Goal: Information Seeking & Learning: Learn about a topic

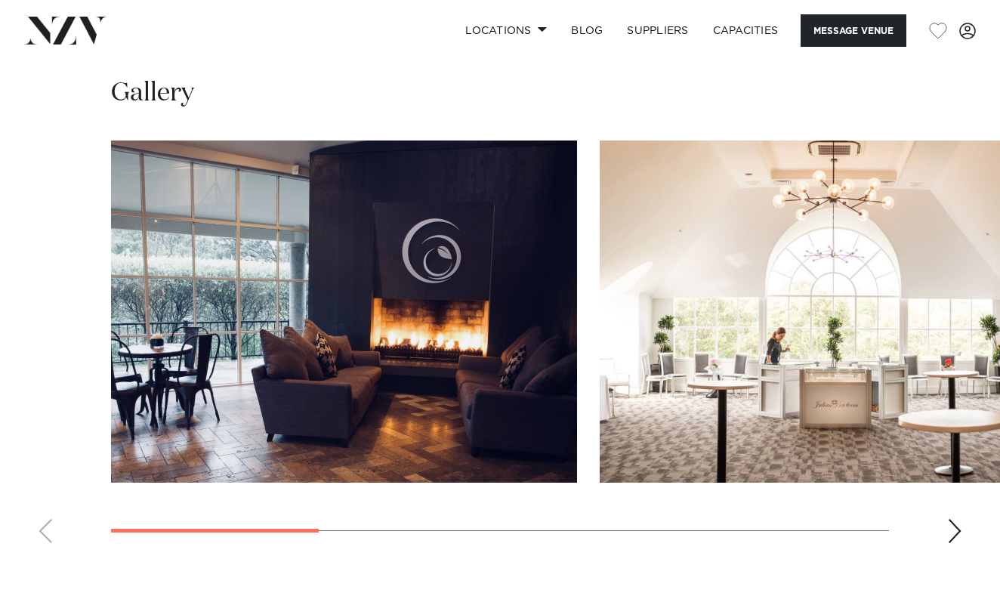
scroll to position [1373, 0]
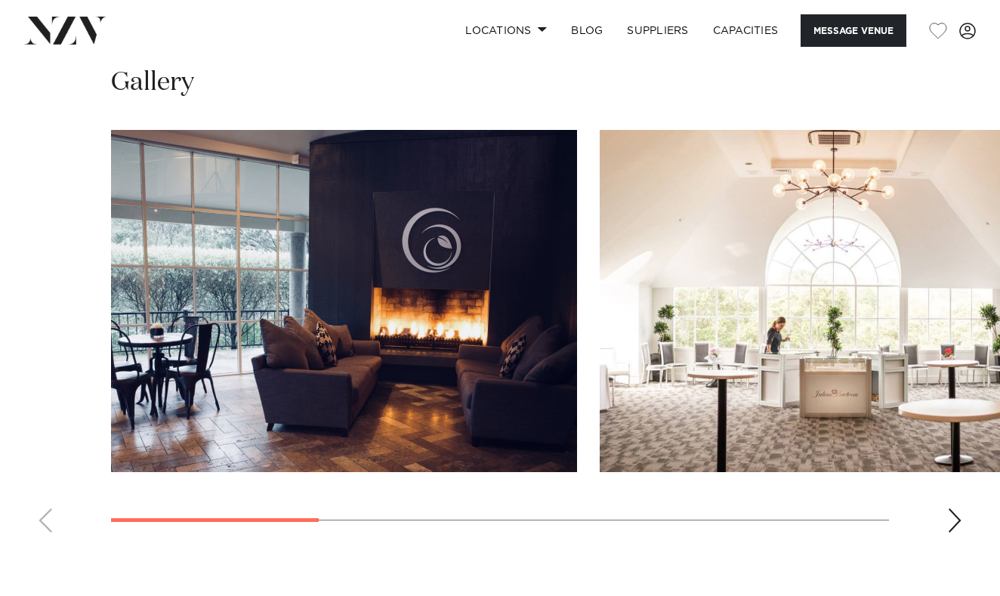
click at [953, 508] on div "Next slide" at bounding box center [954, 520] width 15 height 24
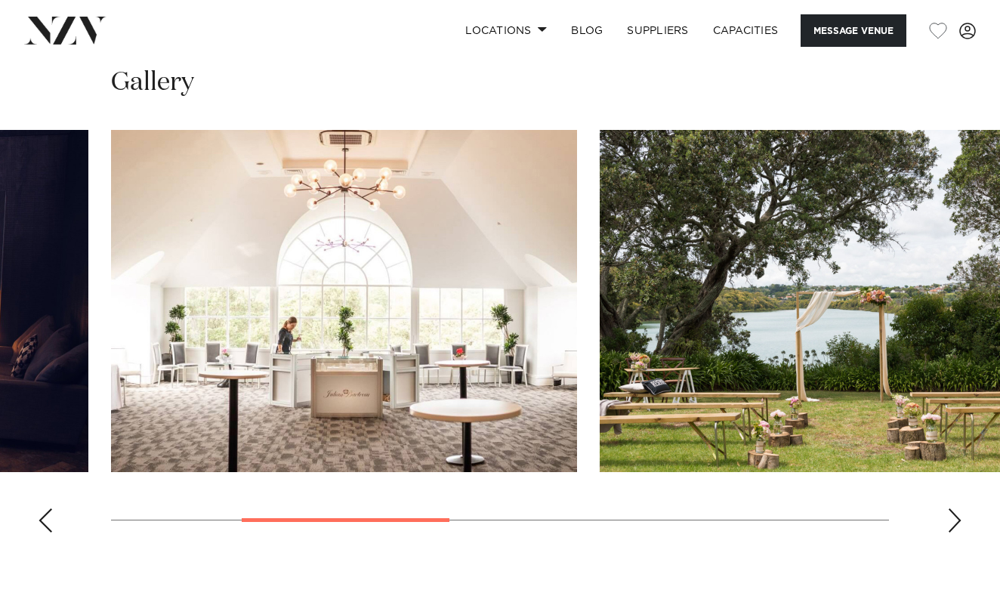
click at [950, 508] on div "Next slide" at bounding box center [954, 520] width 15 height 24
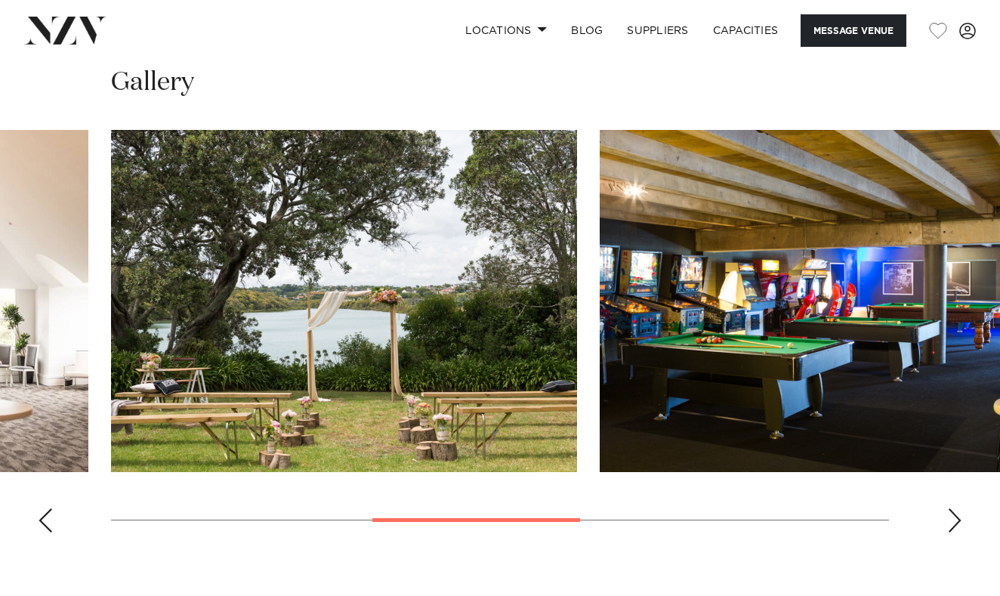
click at [950, 508] on div "Next slide" at bounding box center [954, 520] width 15 height 24
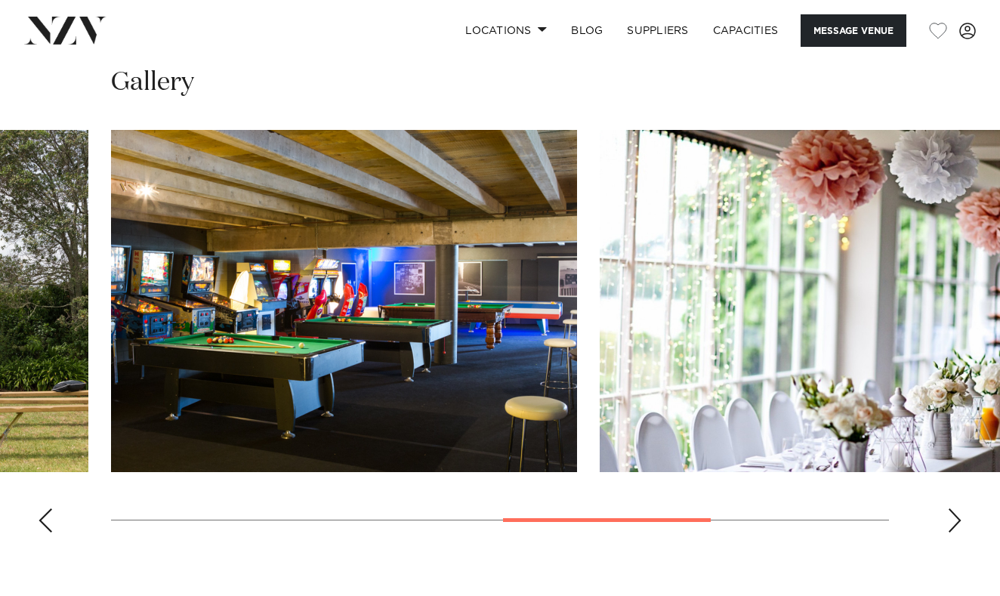
click at [950, 508] on div "Next slide" at bounding box center [954, 520] width 15 height 24
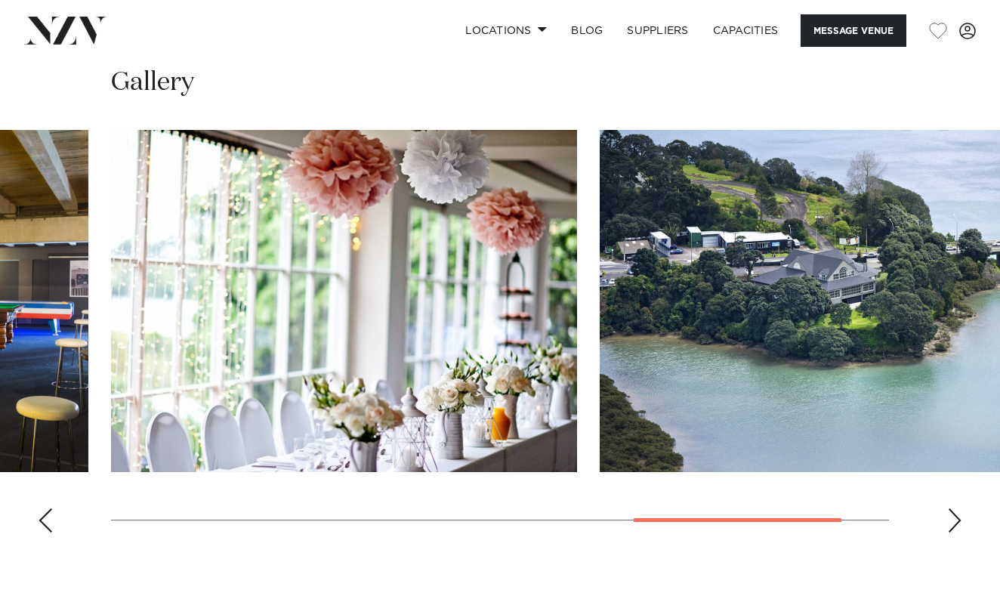
click at [950, 508] on div "Next slide" at bounding box center [954, 520] width 15 height 24
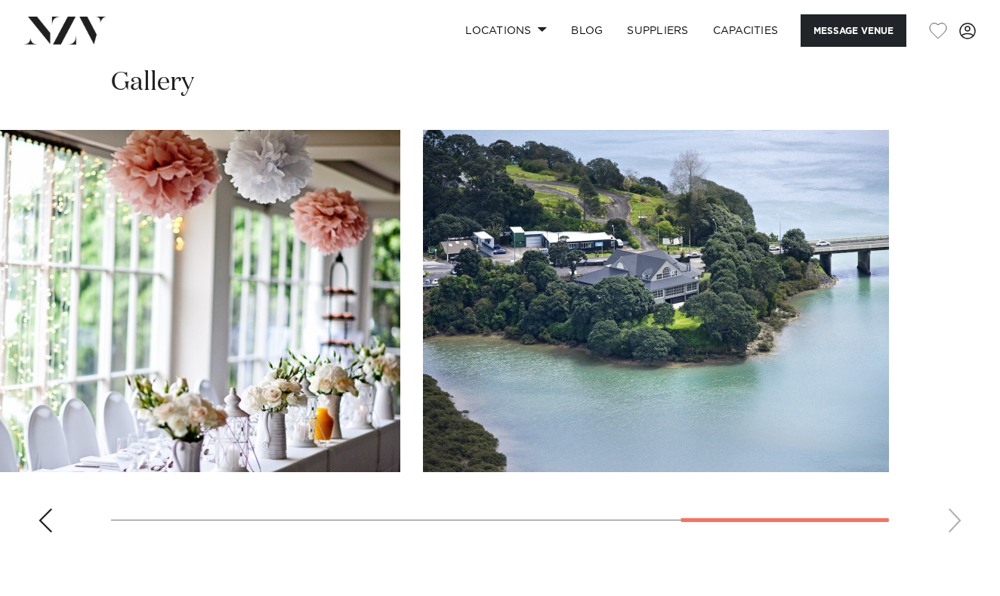
click at [950, 468] on swiper-container at bounding box center [500, 337] width 1000 height 415
click at [51, 508] on div "Previous slide" at bounding box center [45, 520] width 15 height 24
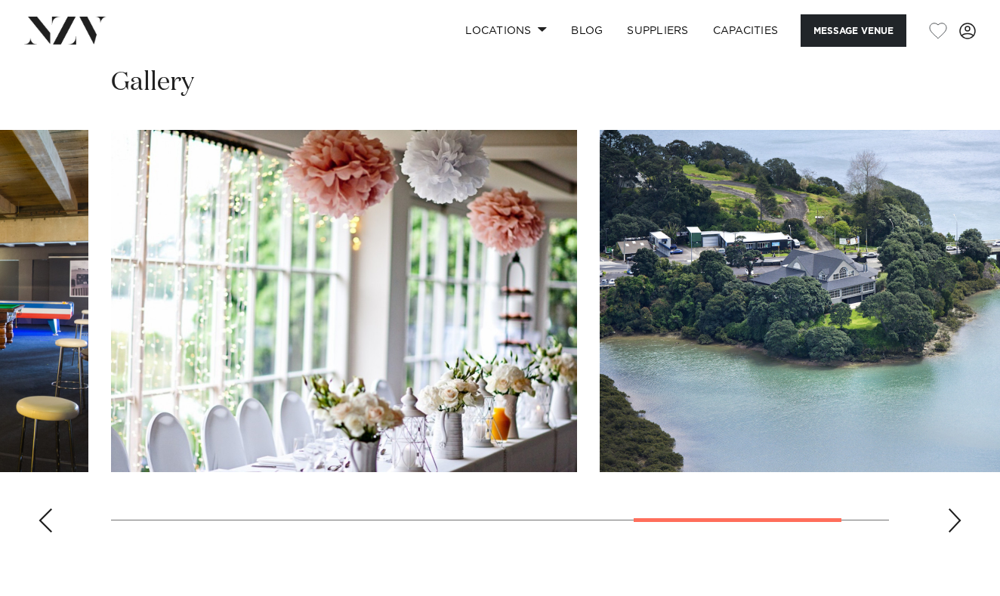
click at [51, 508] on div "Previous slide" at bounding box center [45, 520] width 15 height 24
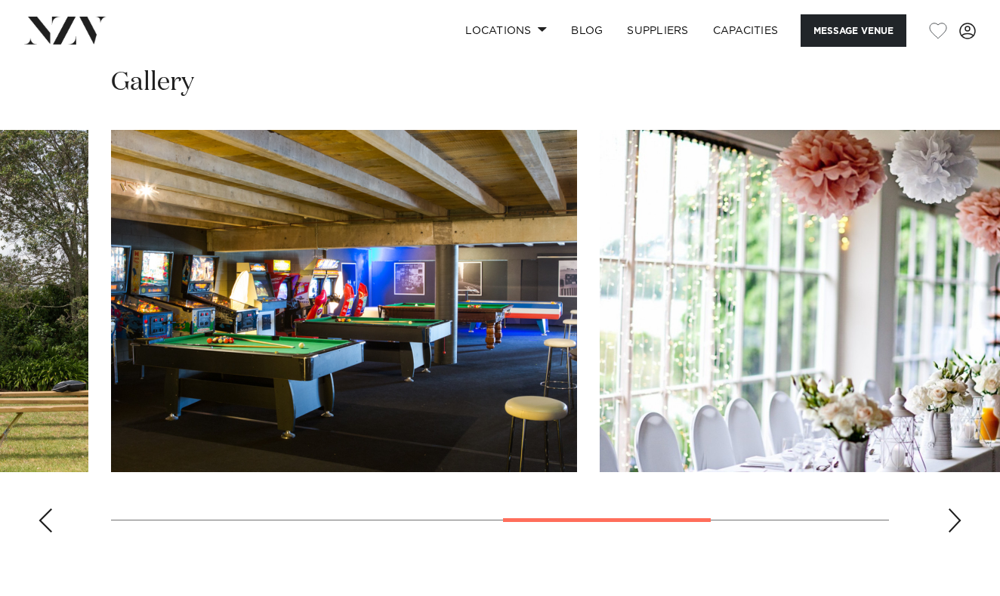
click at [51, 508] on div "Previous slide" at bounding box center [45, 520] width 15 height 24
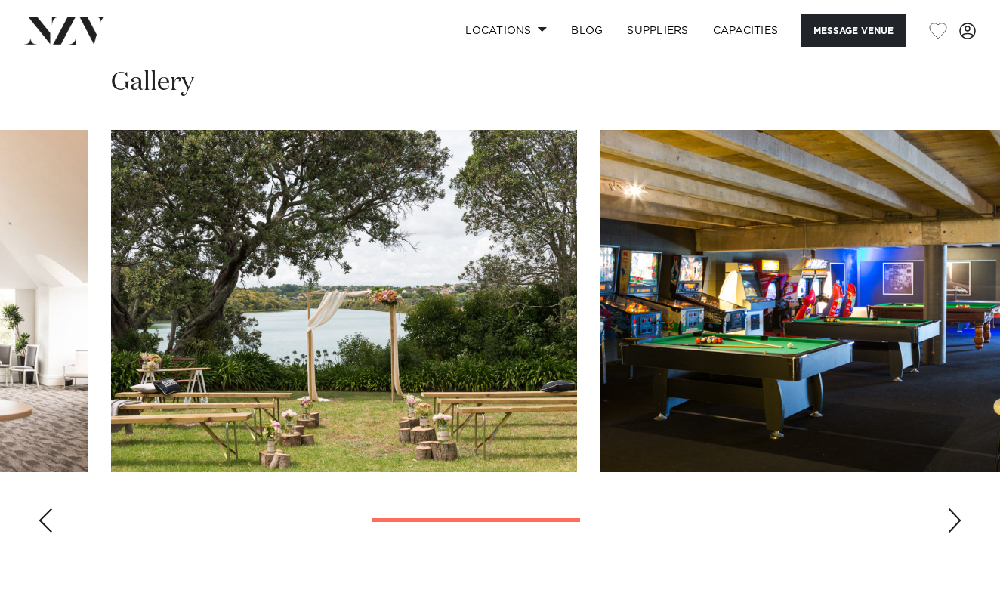
click at [51, 508] on div "Previous slide" at bounding box center [45, 520] width 15 height 24
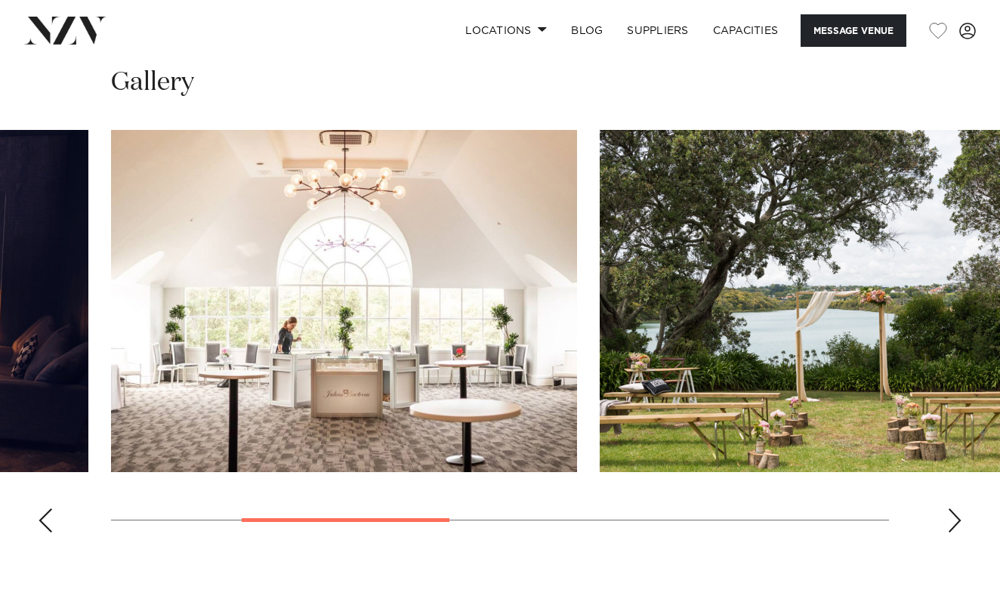
click at [51, 508] on div "Previous slide" at bounding box center [45, 520] width 15 height 24
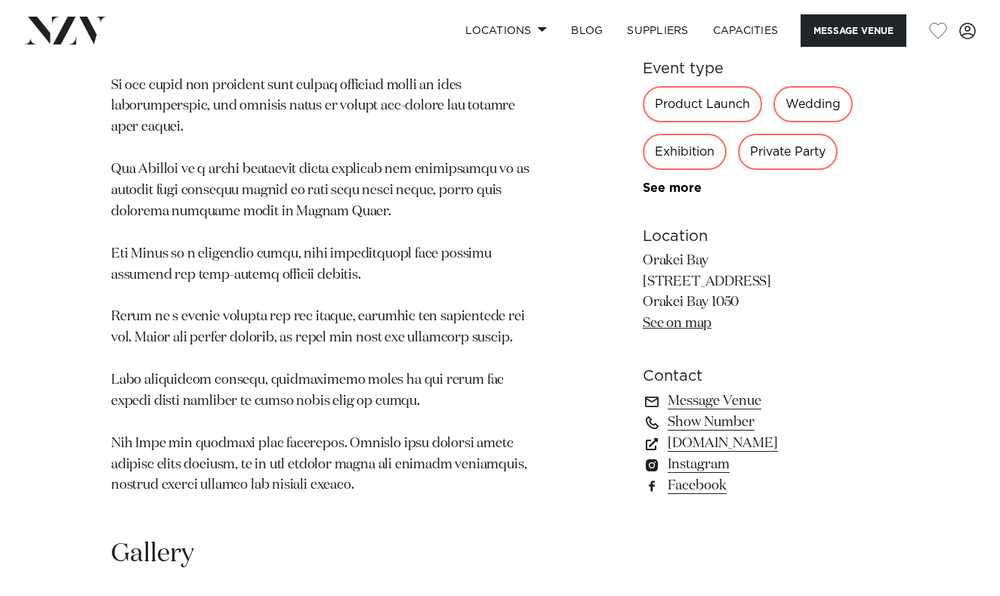
scroll to position [912, 0]
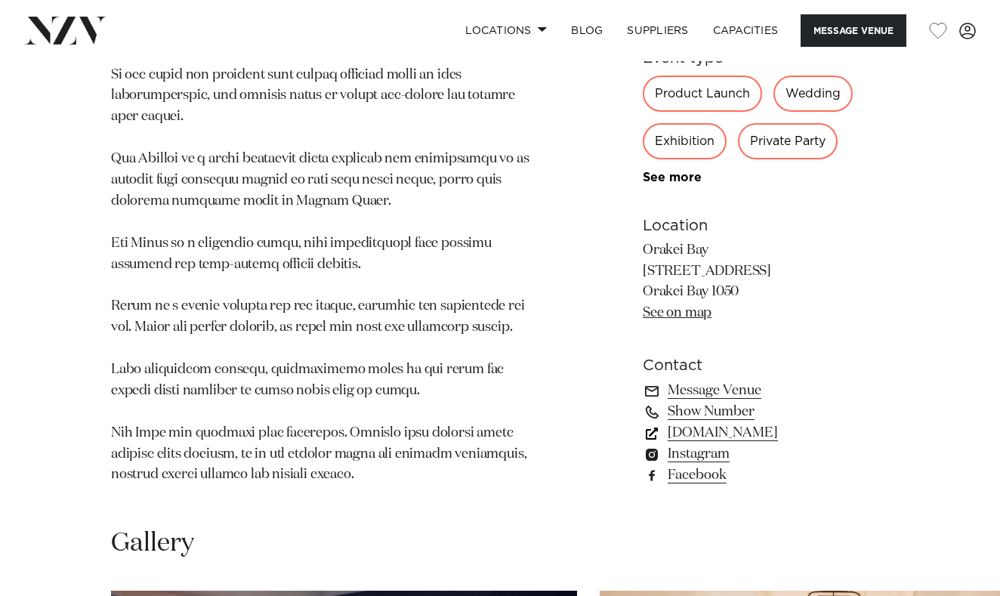
click at [699, 422] on link "orakeibay.co.nz" at bounding box center [766, 432] width 246 height 21
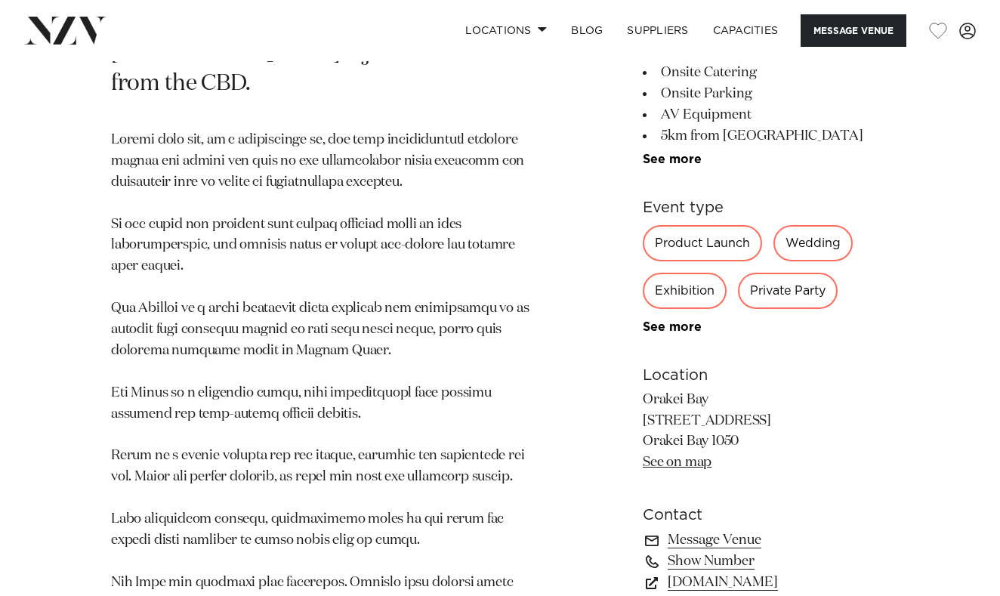
scroll to position [770, 0]
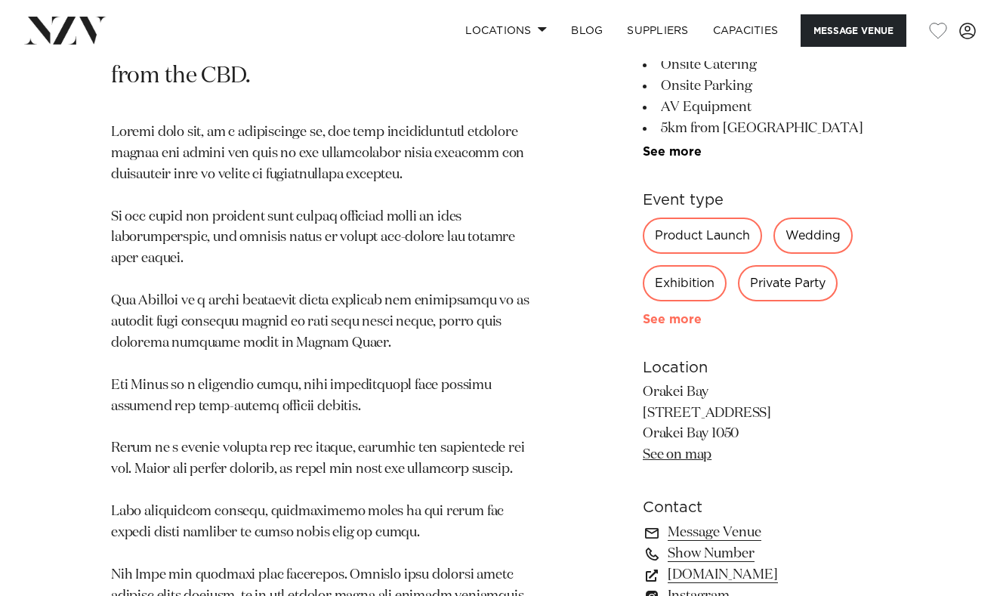
click at [674, 314] on link "See more" at bounding box center [702, 320] width 118 height 12
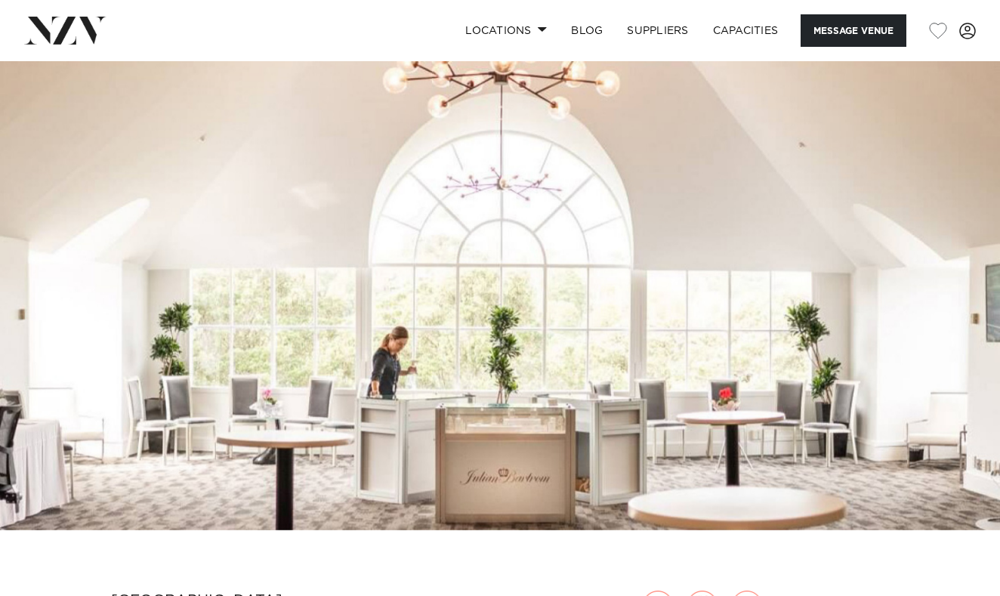
scroll to position [0, 0]
click at [539, 32] on link "Locations" at bounding box center [506, 30] width 106 height 32
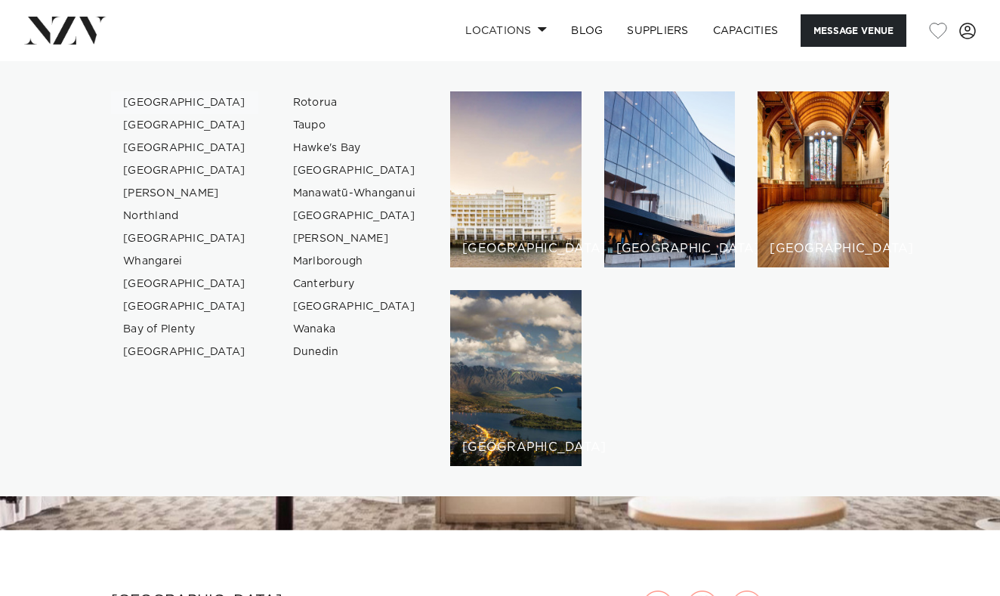
click at [146, 102] on link "[GEOGRAPHIC_DATA]" at bounding box center [184, 102] width 147 height 23
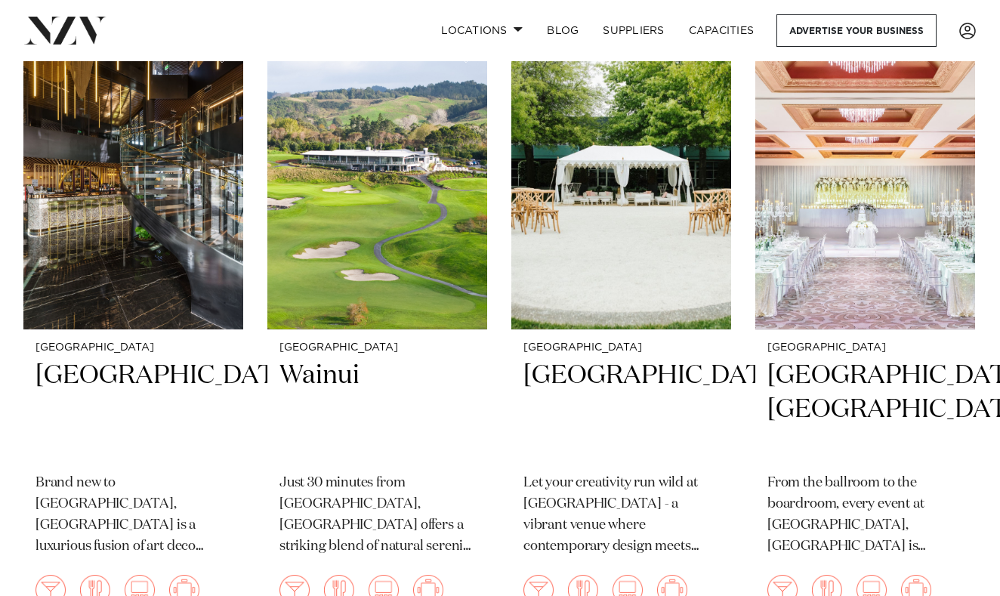
scroll to position [2542, 0]
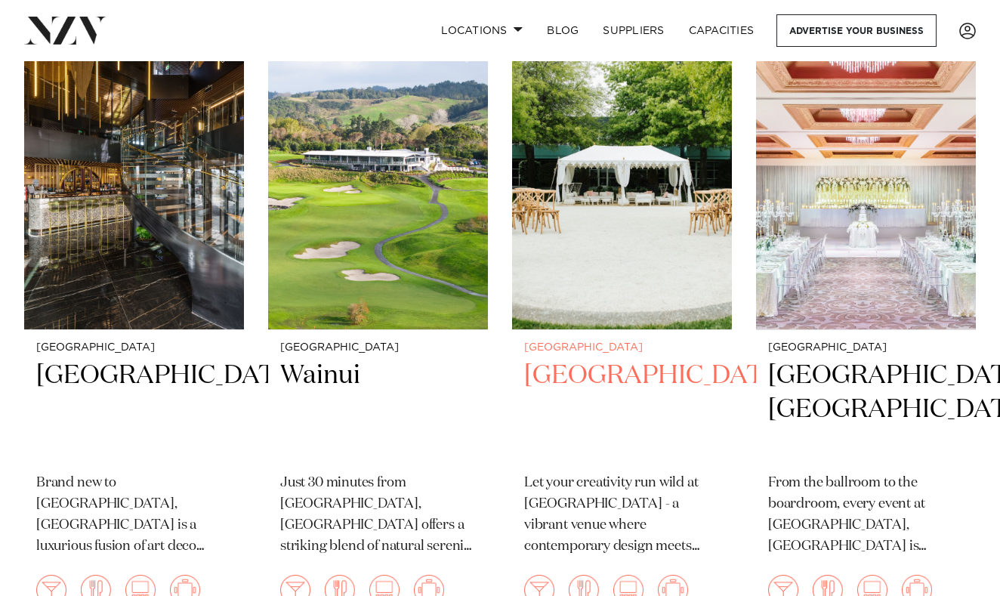
click at [562, 359] on h2 "[GEOGRAPHIC_DATA]" at bounding box center [622, 410] width 196 height 102
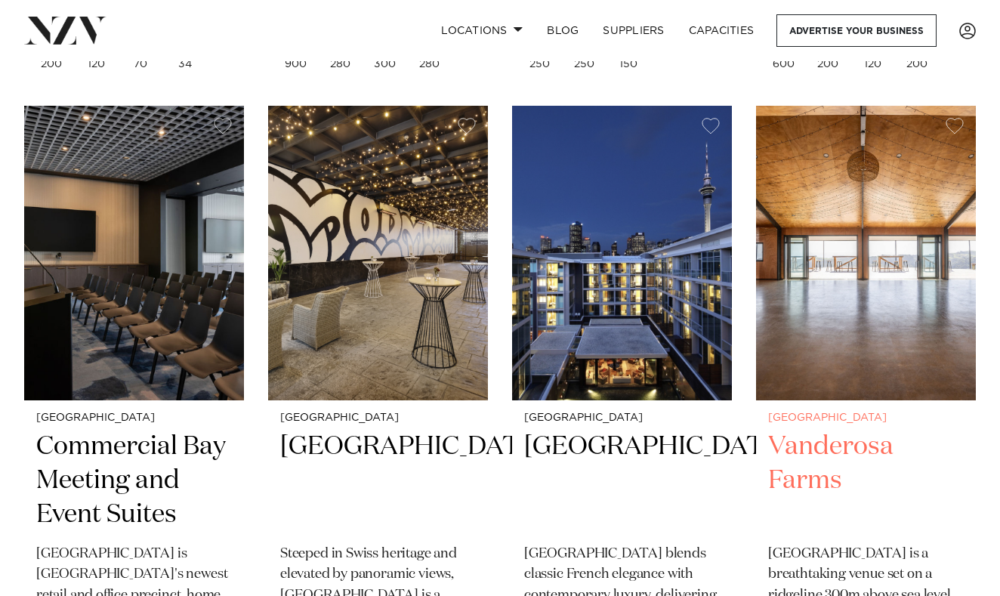
scroll to position [4330, 0]
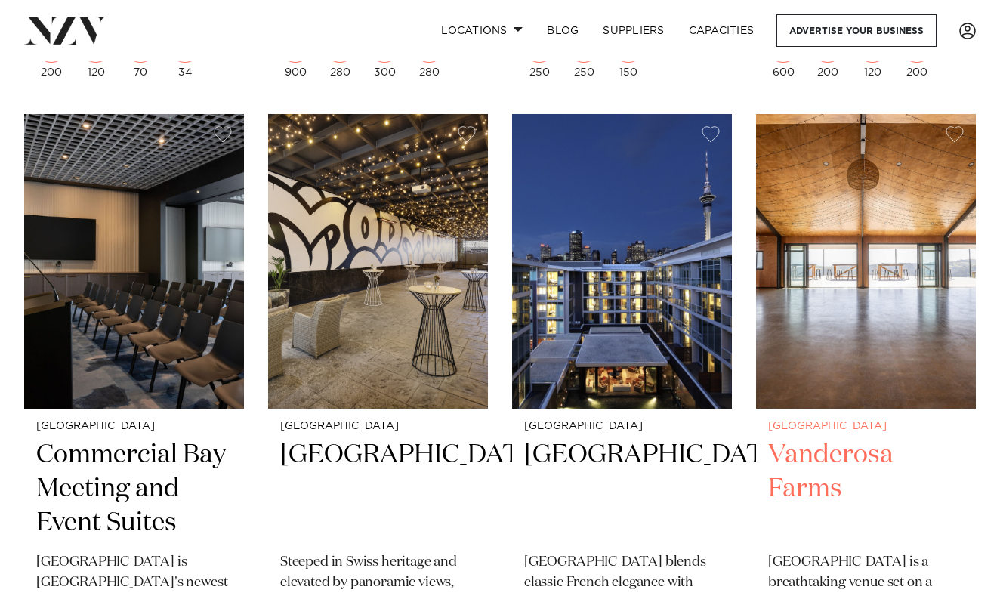
click at [802, 255] on img at bounding box center [866, 261] width 220 height 295
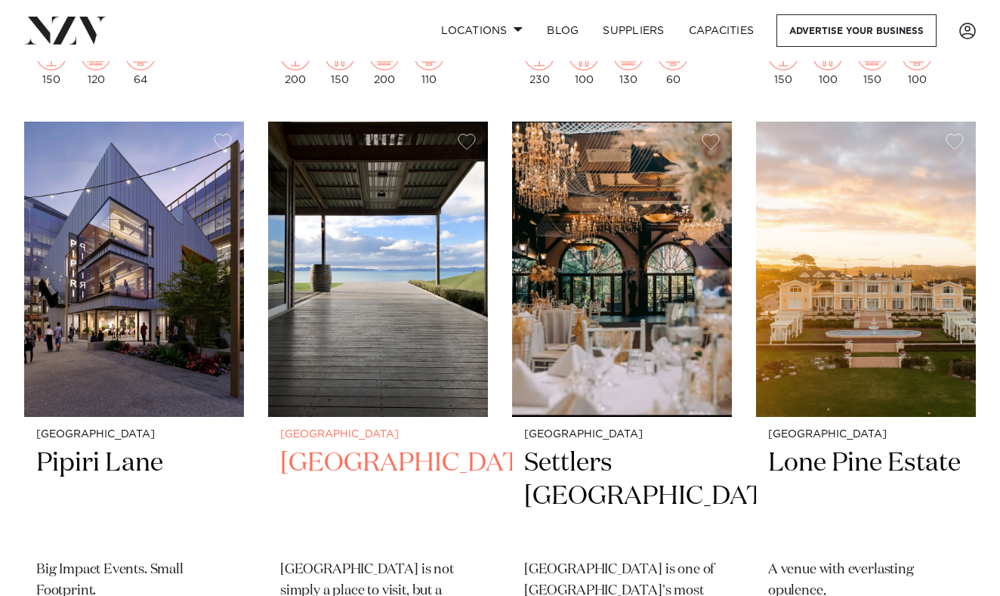
scroll to position [4959, 0]
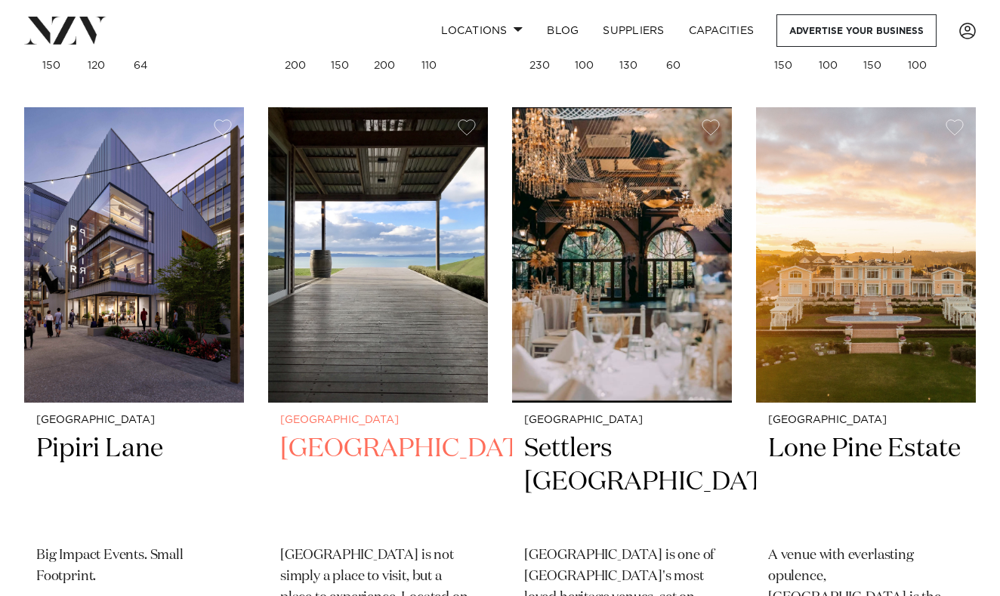
click at [324, 270] on img at bounding box center [378, 254] width 220 height 295
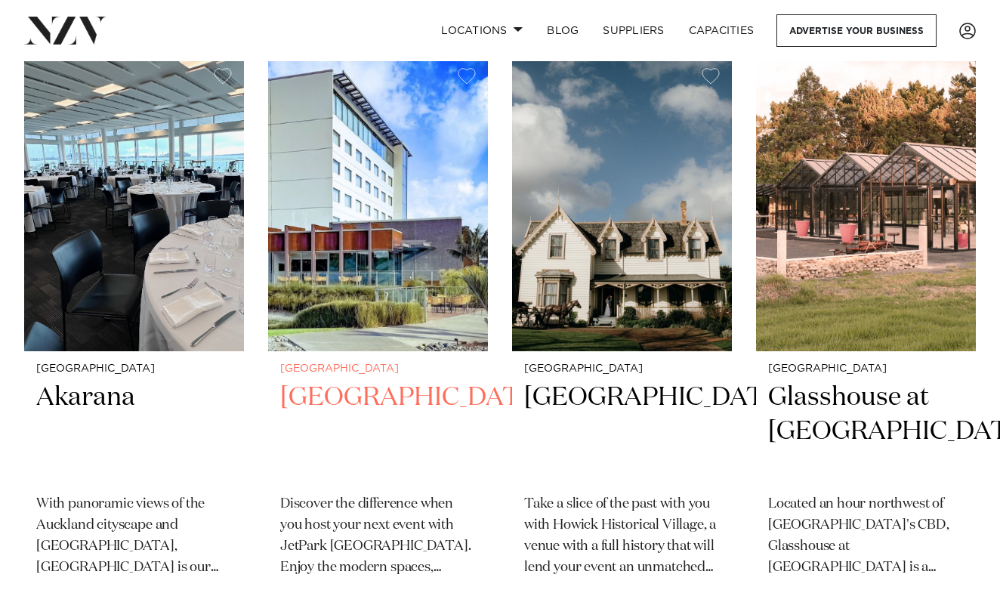
scroll to position [7500, 0]
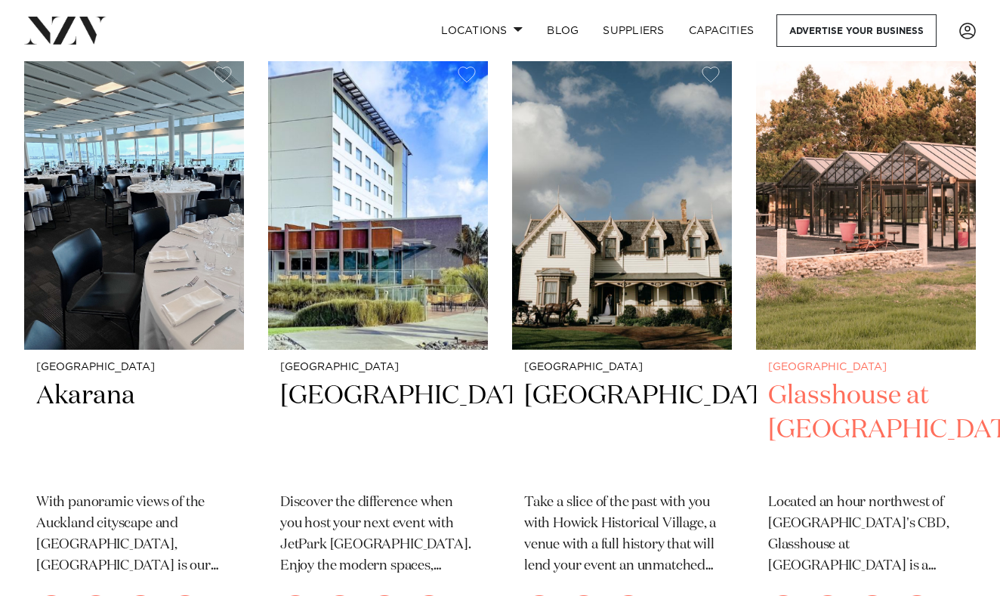
click at [847, 379] on h2 "Glasshouse at Aotea Farm" at bounding box center [866, 430] width 196 height 102
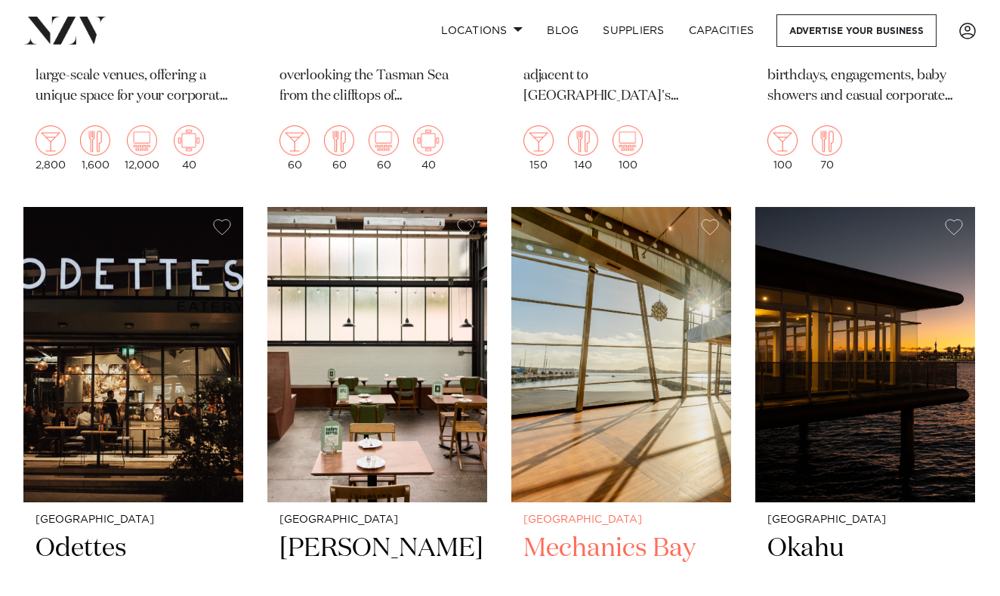
scroll to position [17926, 0]
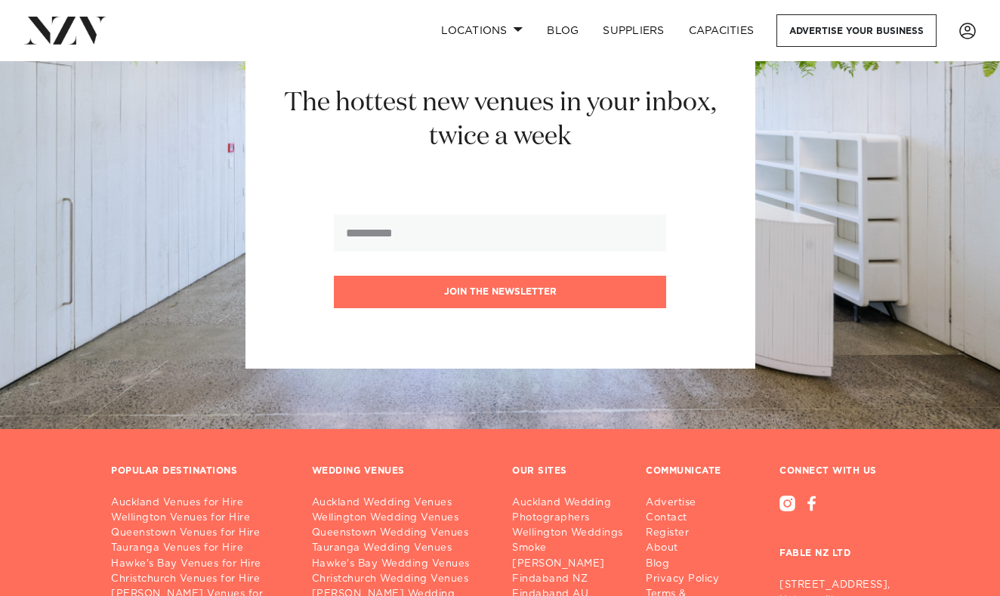
scroll to position [20173, 0]
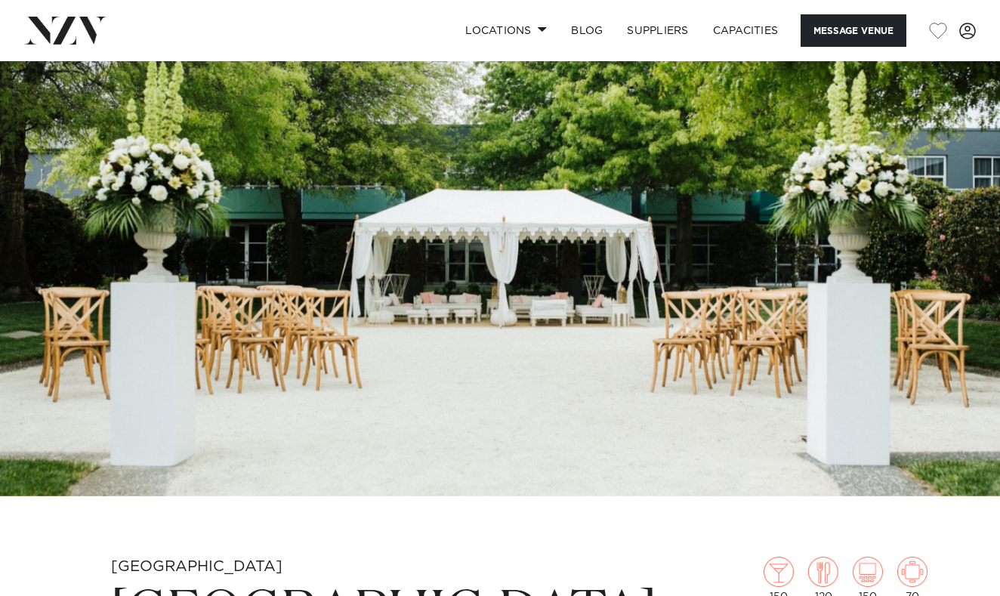
scroll to position [76, 0]
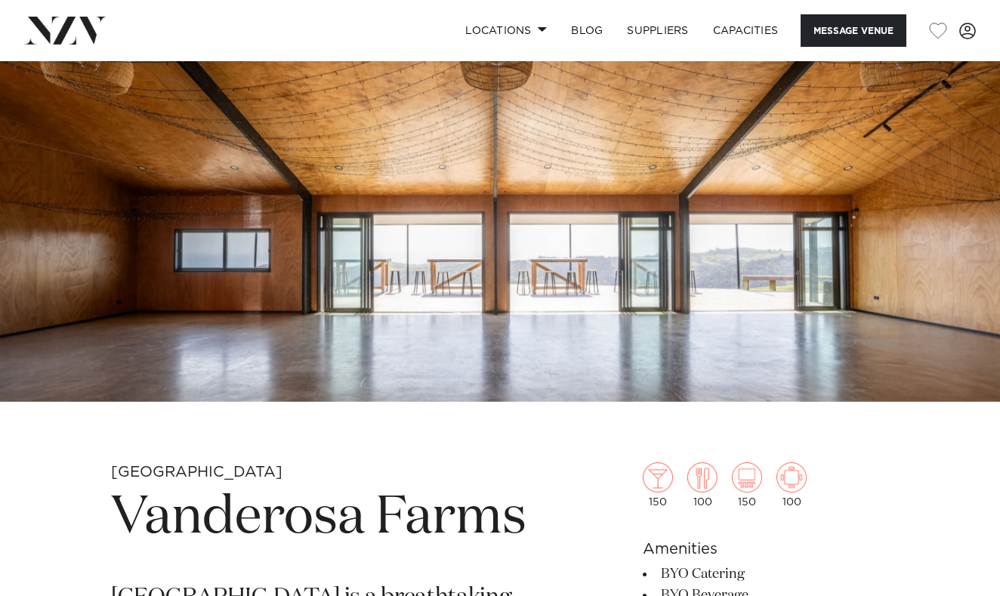
scroll to position [120, 0]
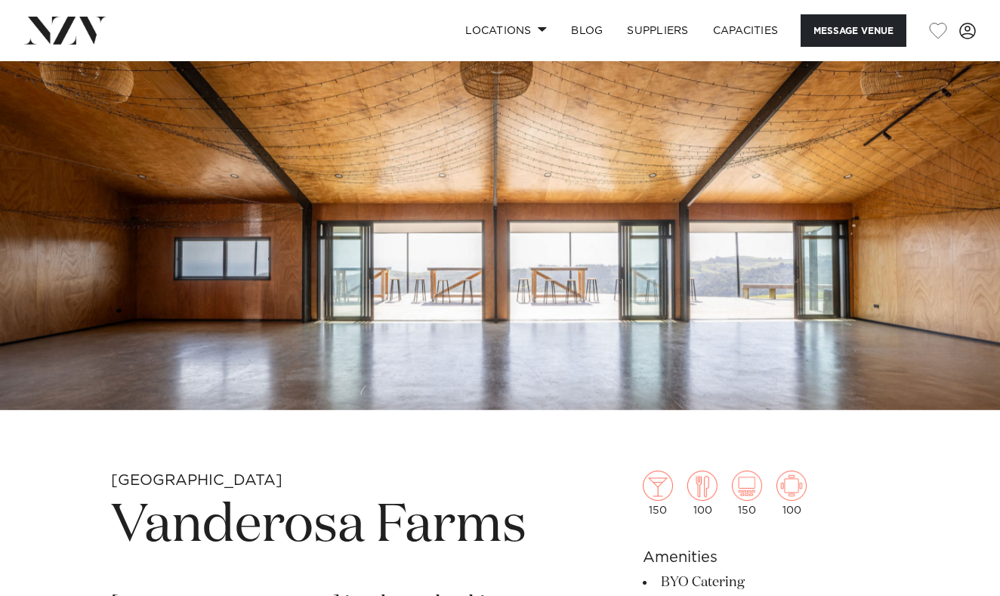
click at [428, 276] on img at bounding box center [500, 175] width 1000 height 469
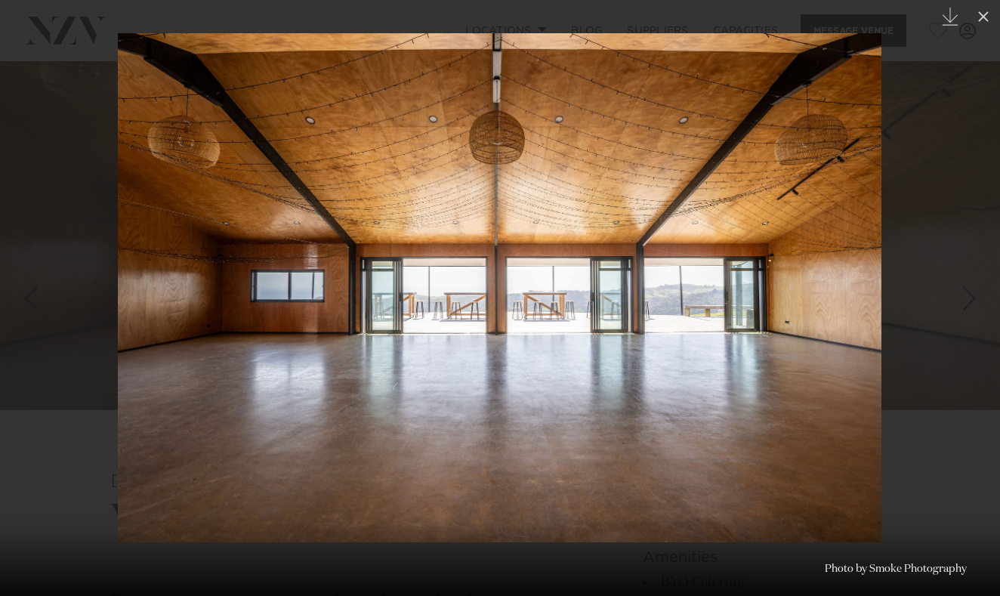
click at [975, 261] on link at bounding box center [973, 299] width 53 height 76
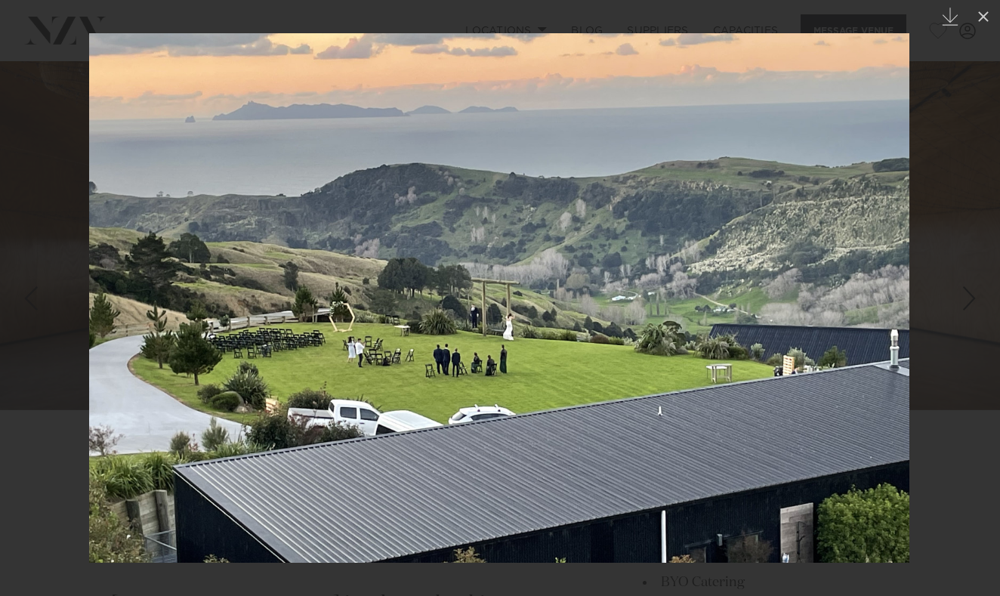
click at [975, 261] on link at bounding box center [973, 299] width 53 height 76
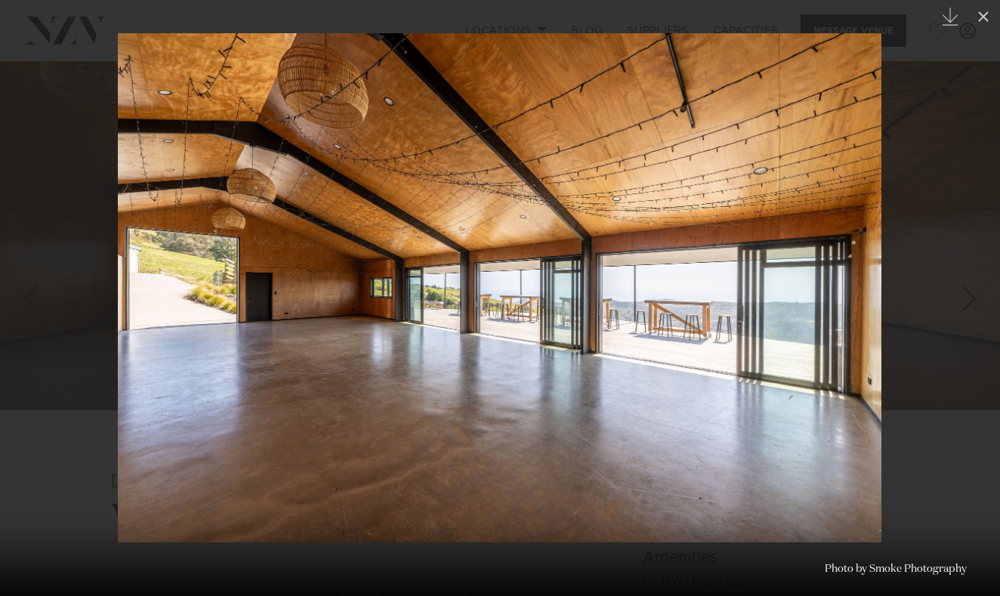
click at [975, 261] on link at bounding box center [973, 299] width 53 height 76
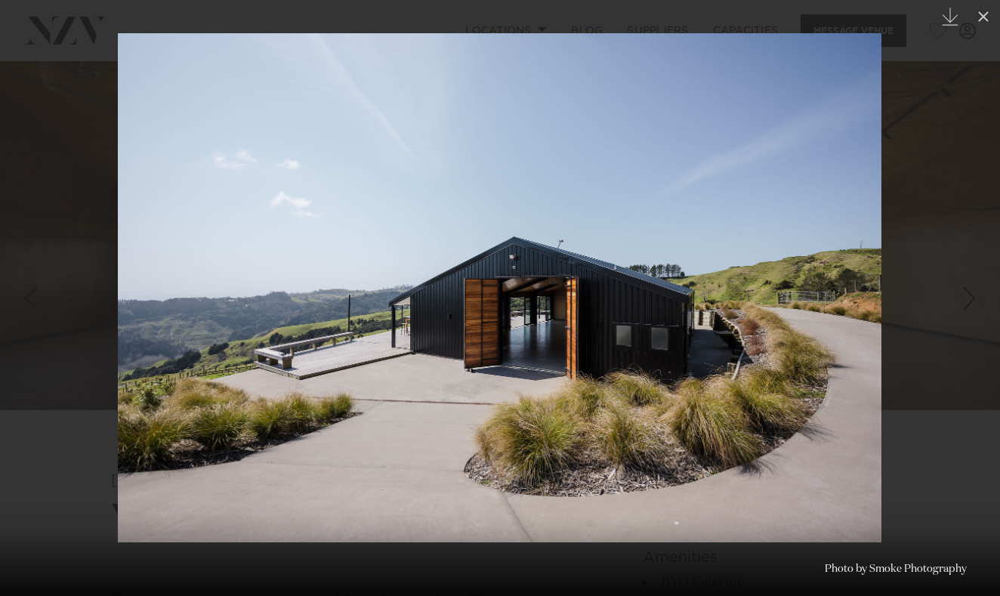
click at [975, 261] on div "4 / 28 Created with Sketch. Photo by Smoke Photography" at bounding box center [500, 298] width 1000 height 596
click at [975, 261] on link at bounding box center [973, 299] width 53 height 76
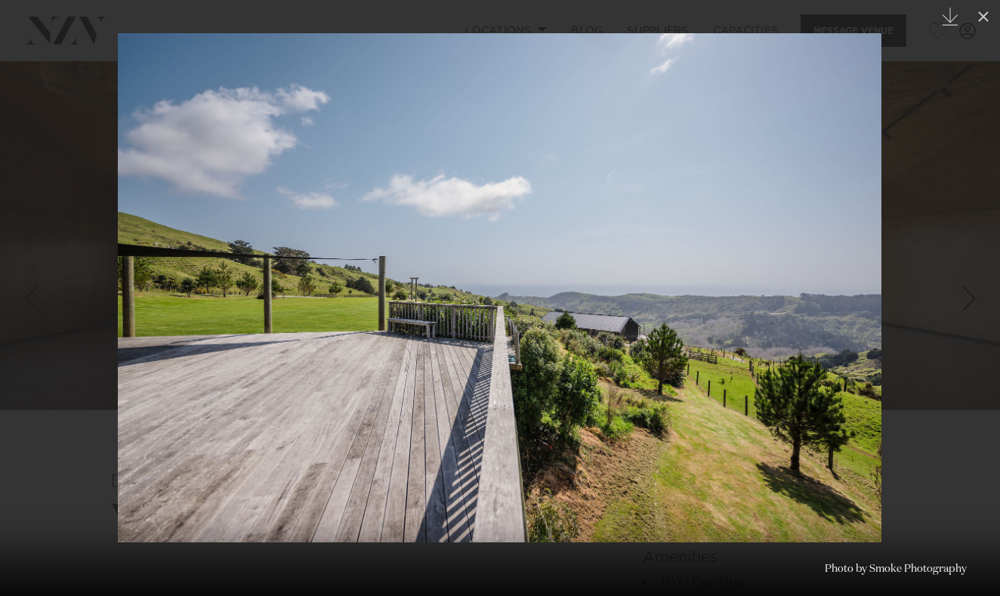
click at [961, 261] on div "5 / 28 Created with Sketch. Photo by Smoke Photography" at bounding box center [500, 298] width 1000 height 596
click at [950, 261] on link at bounding box center [973, 299] width 53 height 76
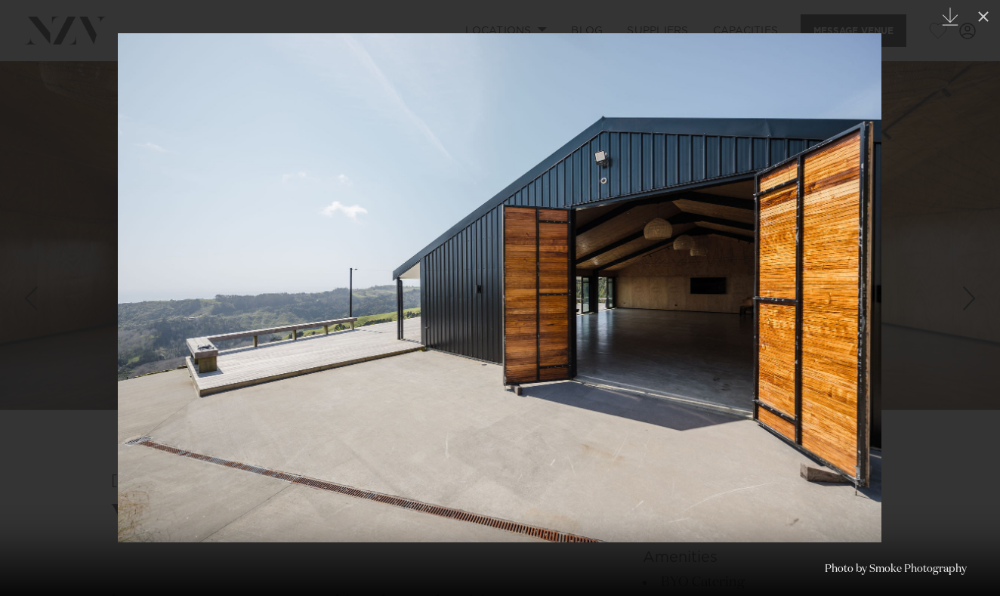
click at [950, 261] on link at bounding box center [973, 299] width 53 height 76
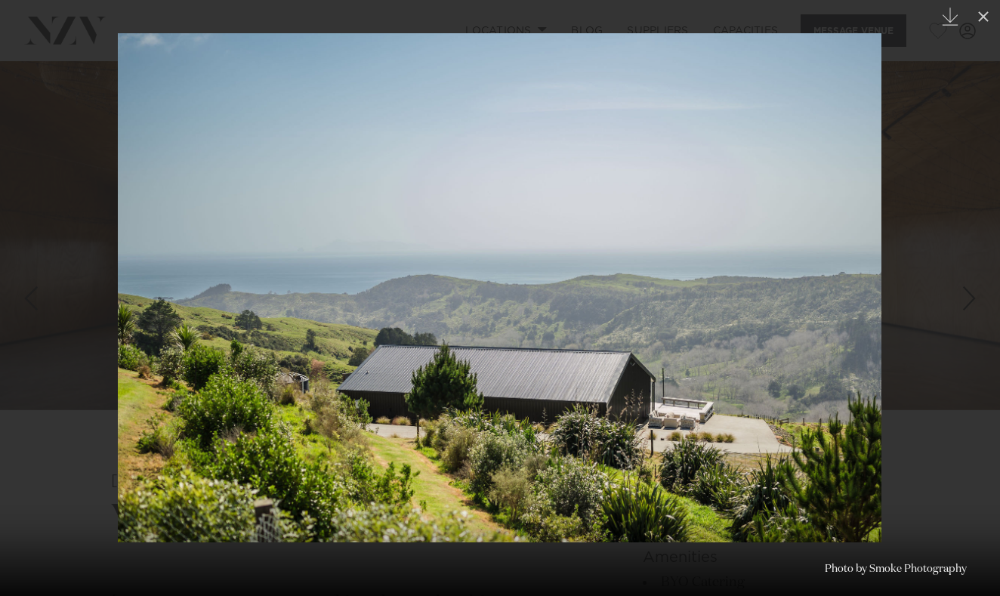
click at [950, 261] on link at bounding box center [973, 299] width 53 height 76
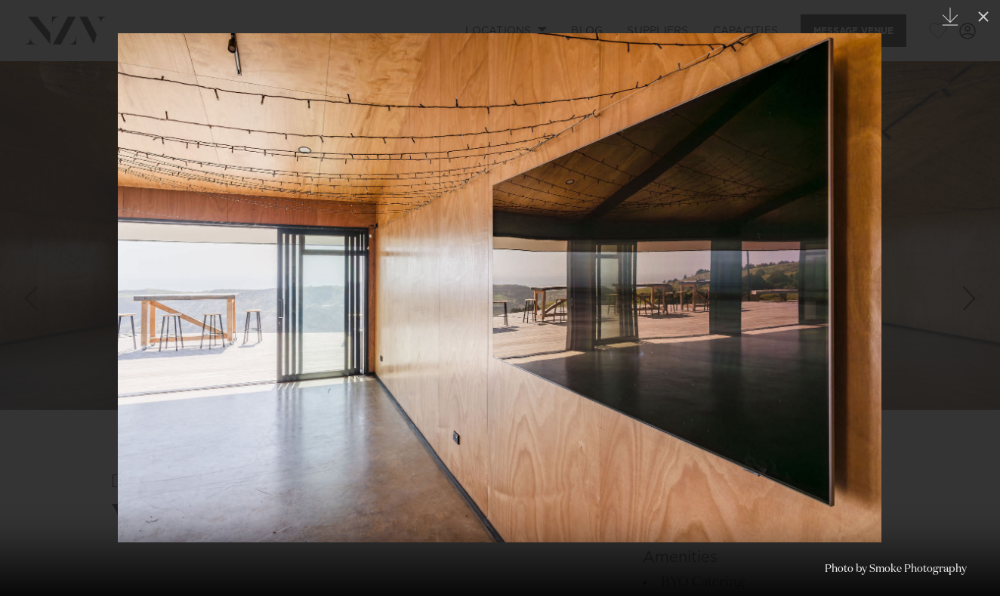
click at [950, 261] on link at bounding box center [973, 299] width 53 height 76
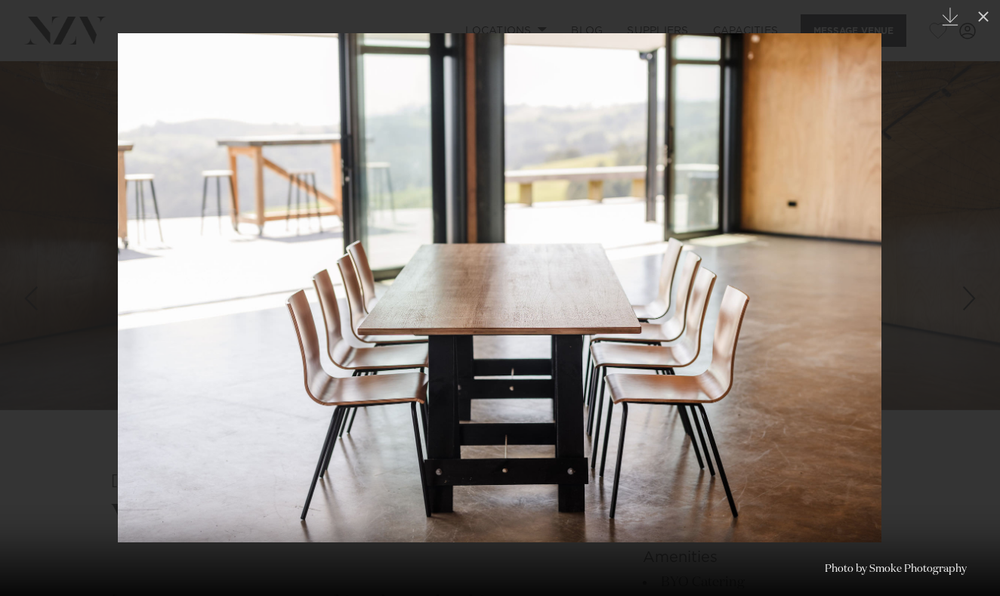
click at [950, 261] on link at bounding box center [973, 299] width 53 height 76
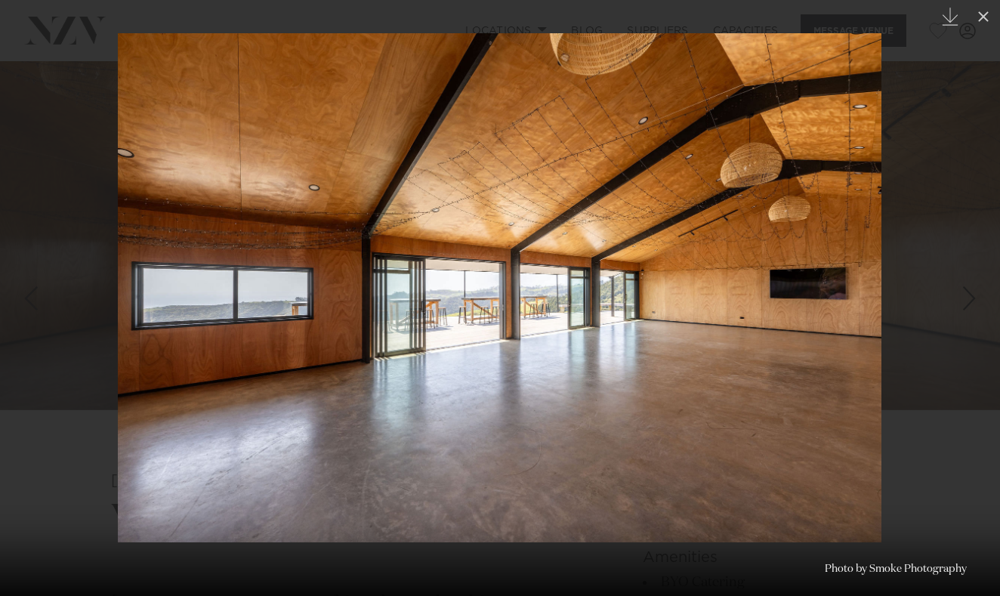
click at [950, 261] on link at bounding box center [973, 299] width 53 height 76
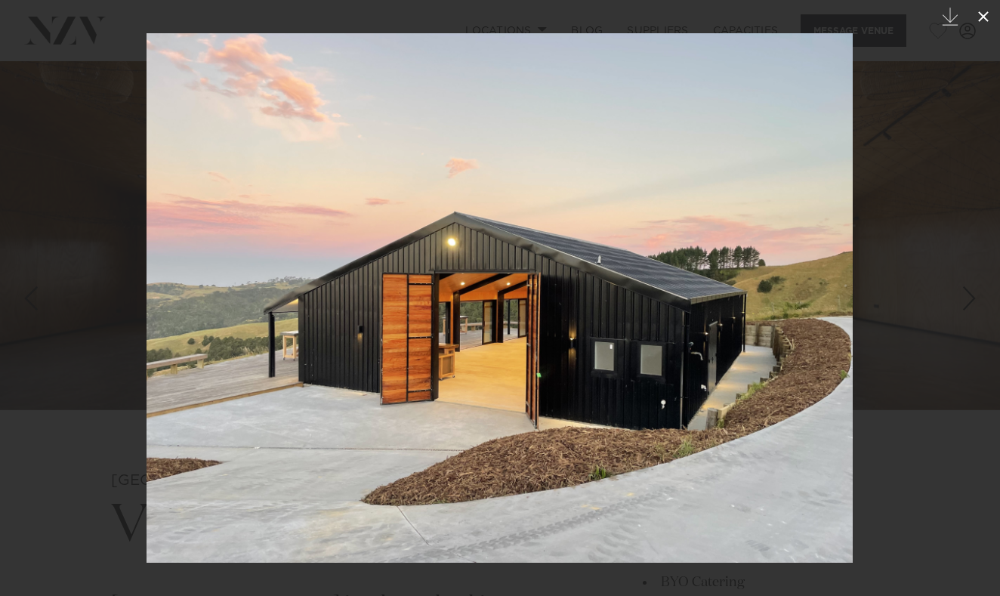
click at [988, 29] on button at bounding box center [983, 16] width 33 height 33
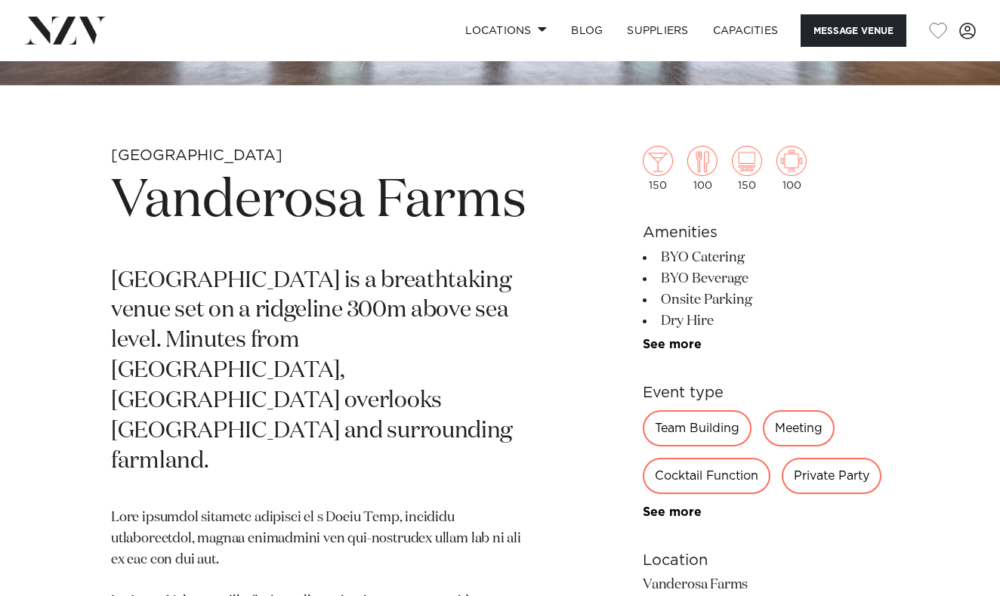
scroll to position [456, 0]
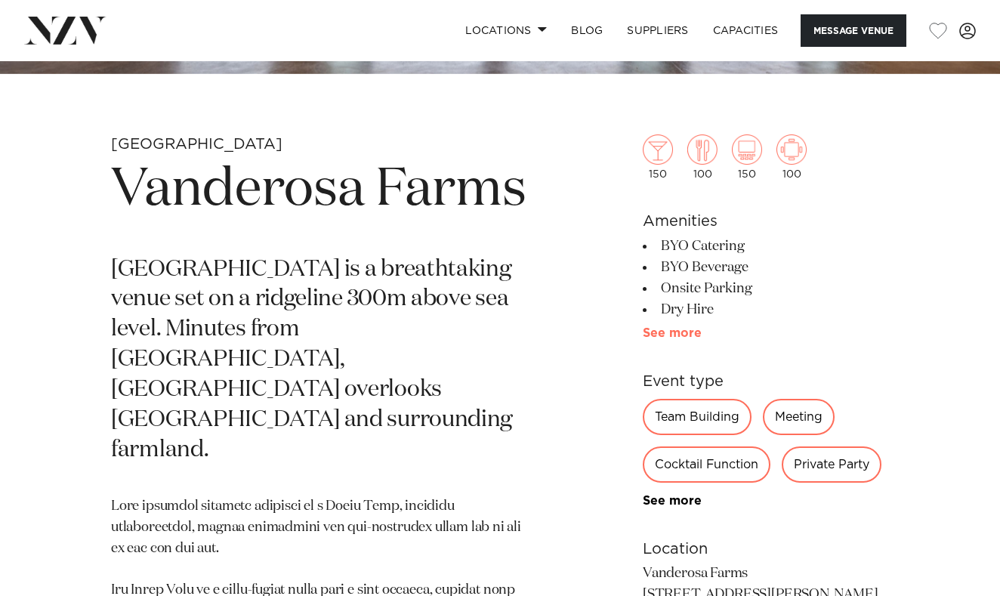
click at [657, 339] on link "See more" at bounding box center [702, 333] width 118 height 12
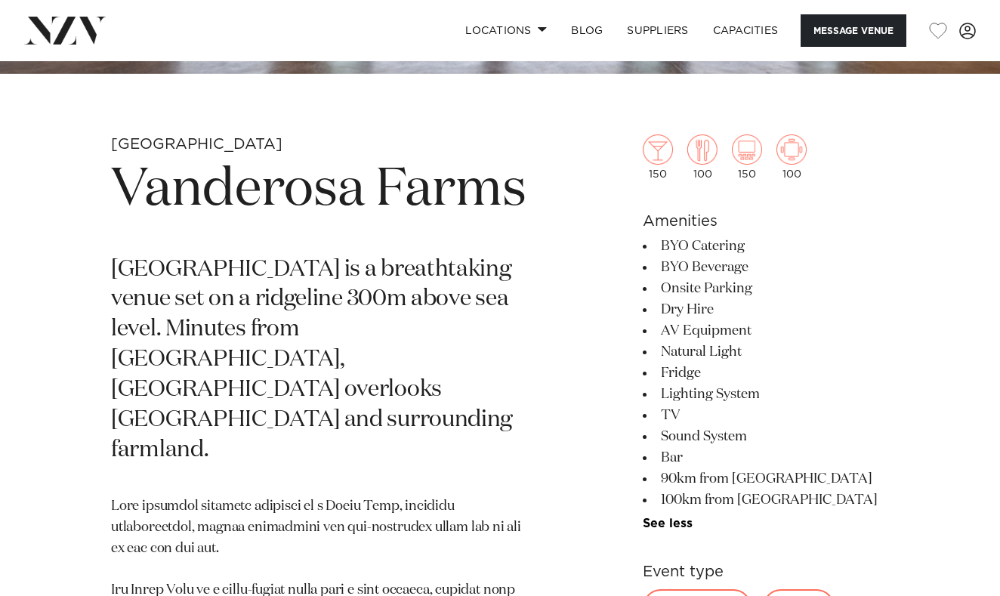
click at [811, 255] on li "BYO Catering" at bounding box center [766, 246] width 246 height 21
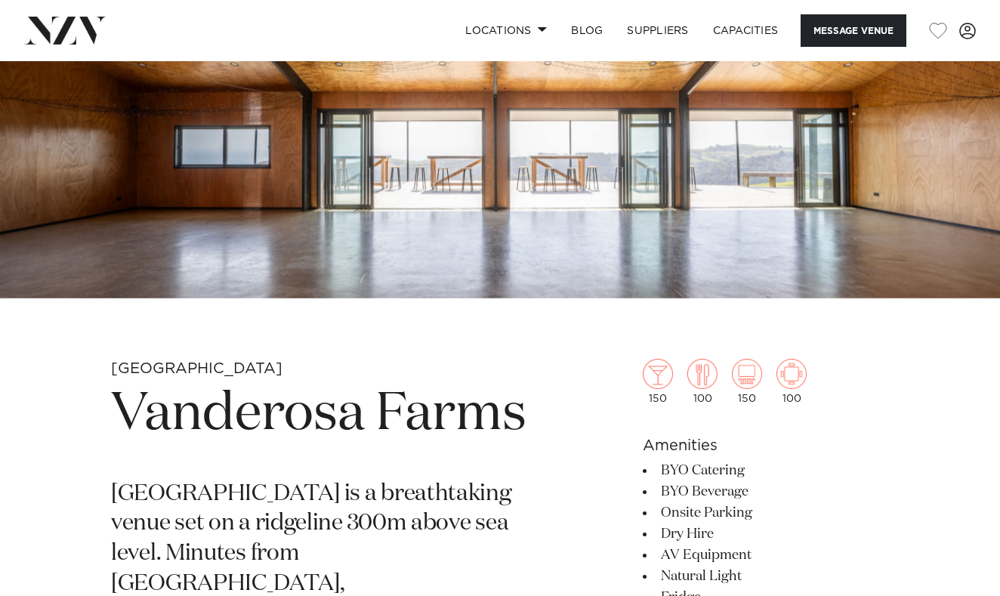
scroll to position [236, 0]
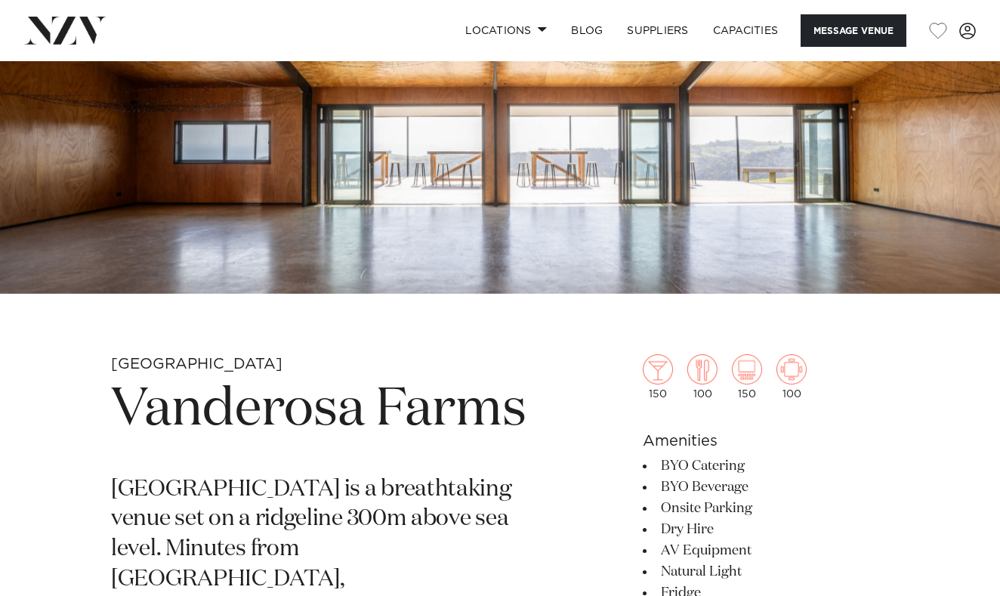
click at [620, 160] on img at bounding box center [500, 59] width 1000 height 469
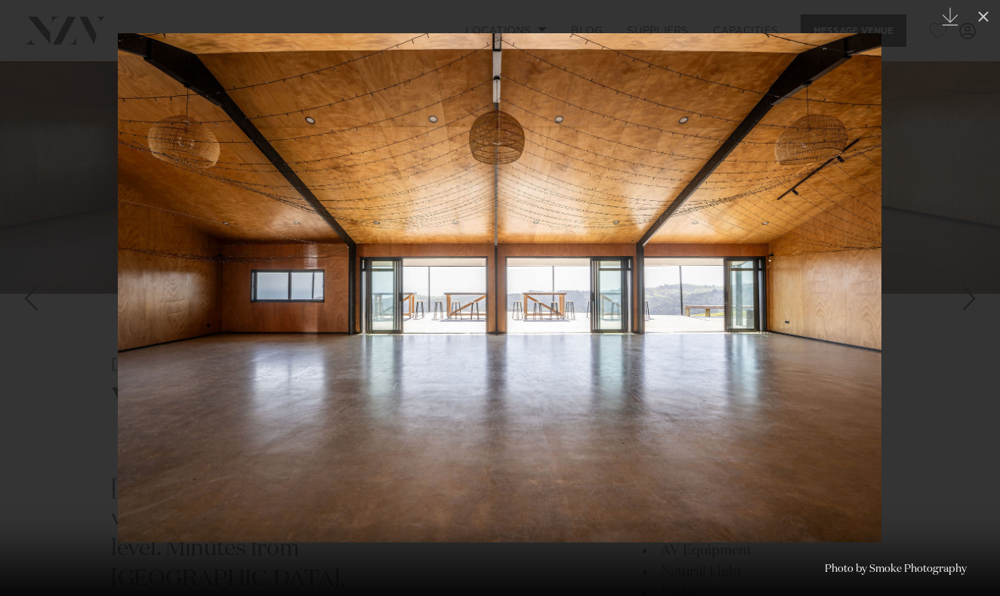
click at [834, 290] on img at bounding box center [500, 287] width 764 height 509
click at [849, 288] on img at bounding box center [500, 287] width 764 height 509
click at [950, 172] on div at bounding box center [500, 298] width 1000 height 596
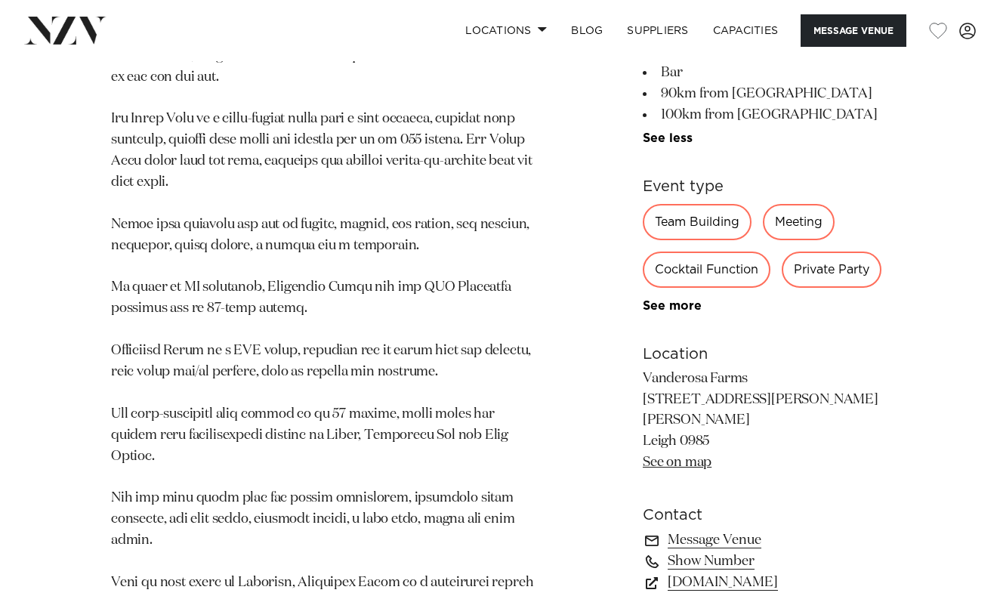
scroll to position [941, 0]
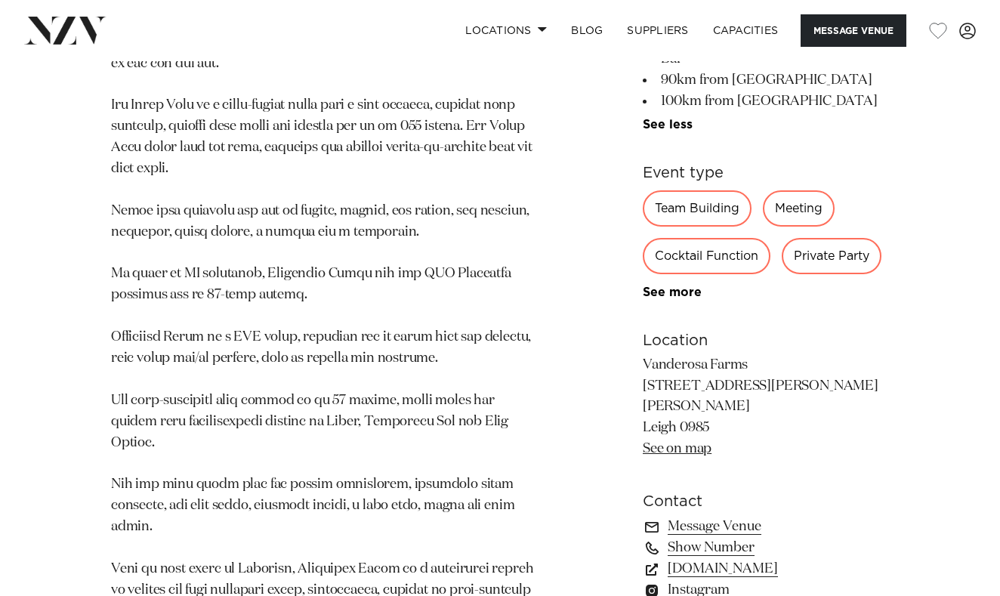
click at [685, 443] on link "See on map" at bounding box center [677, 450] width 69 height 14
click at [450, 220] on p at bounding box center [323, 316] width 425 height 611
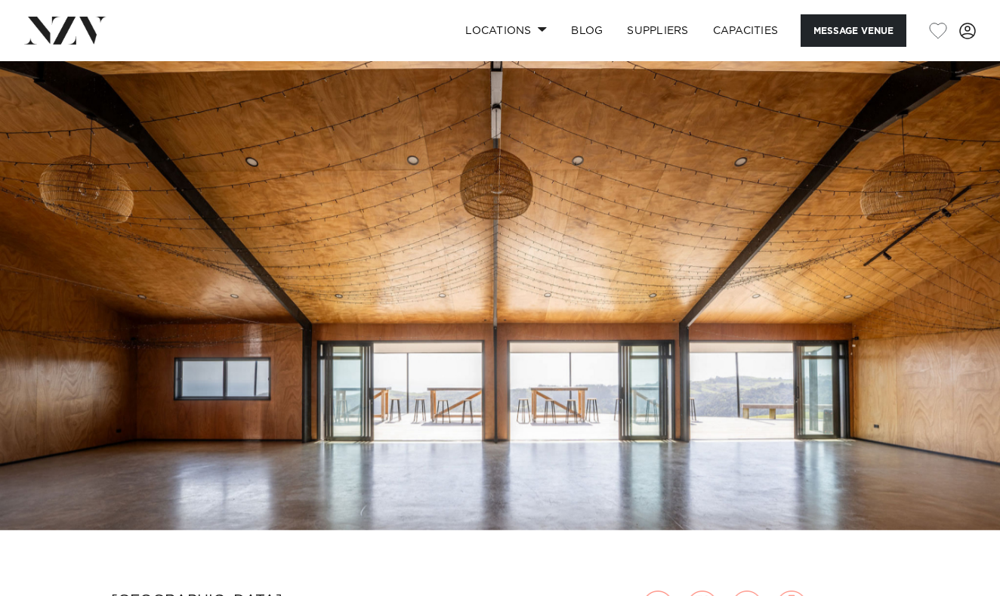
scroll to position [0, 0]
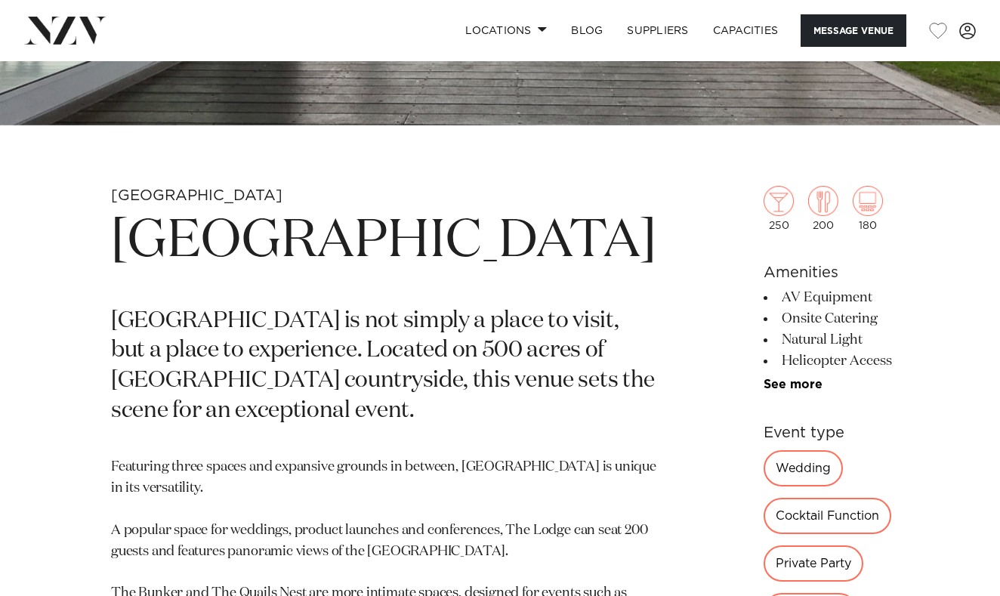
scroll to position [405, 0]
click at [764, 388] on link "See more" at bounding box center [823, 385] width 118 height 12
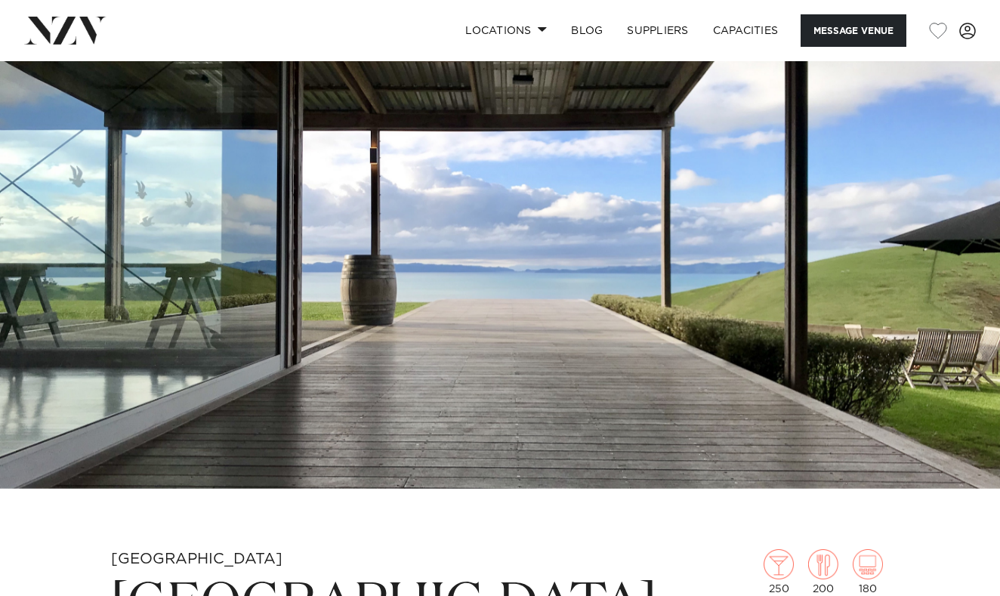
scroll to position [14, 0]
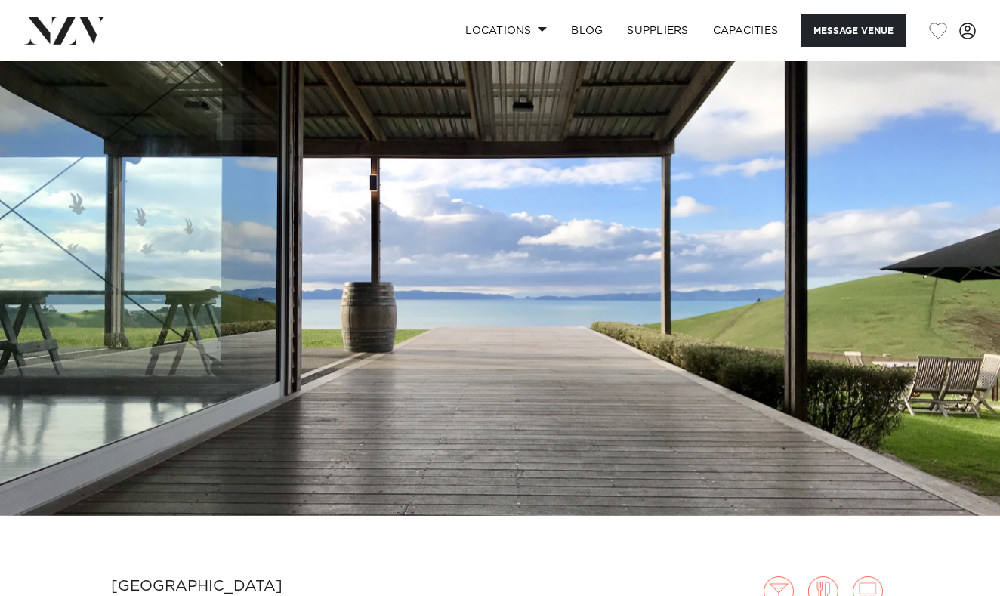
click at [513, 337] on img at bounding box center [500, 281] width 1000 height 469
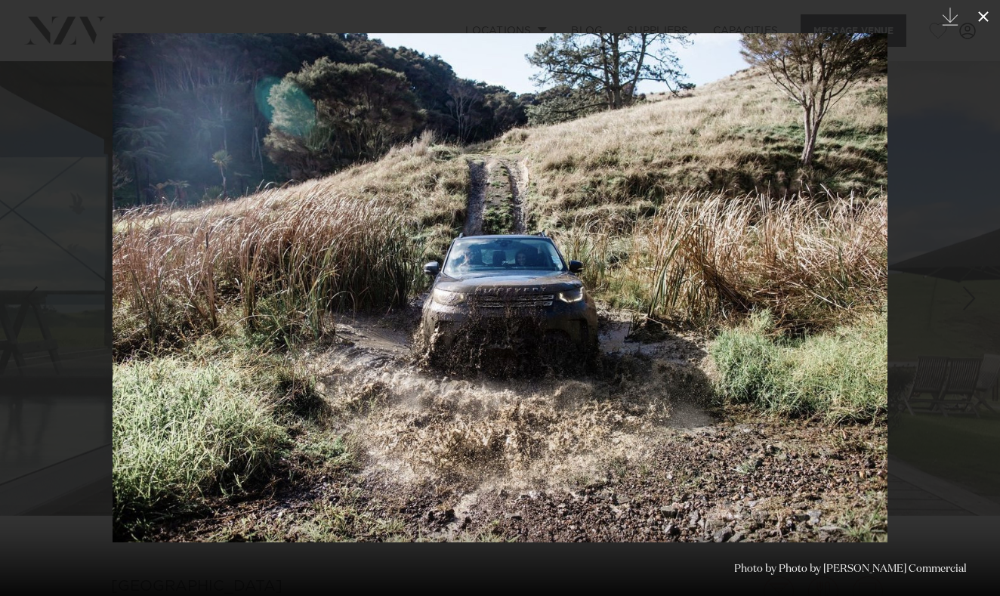
click at [983, 17] on icon at bounding box center [983, 16] width 11 height 11
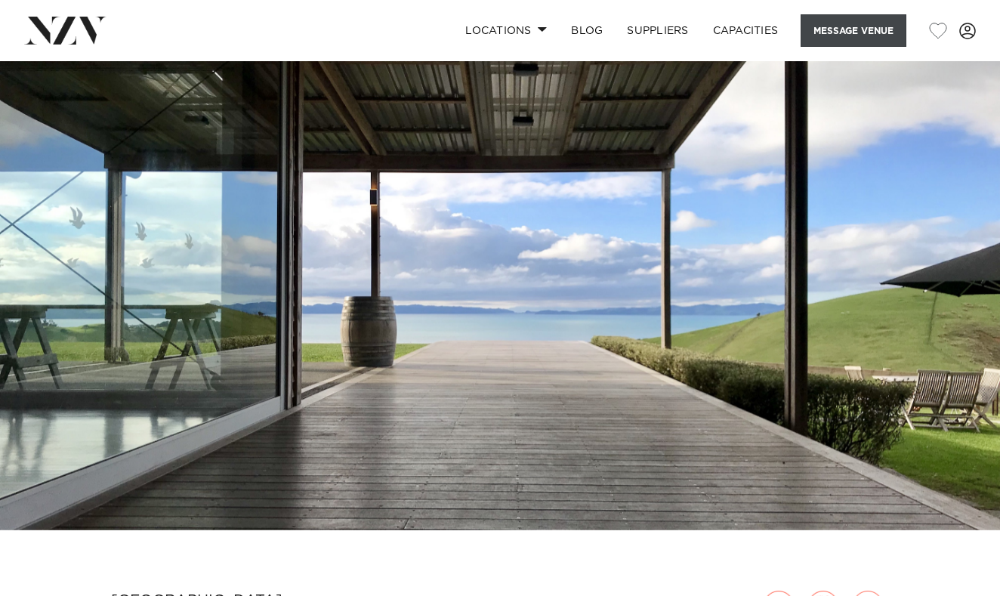
click at [828, 31] on button "Message Venue" at bounding box center [854, 30] width 106 height 32
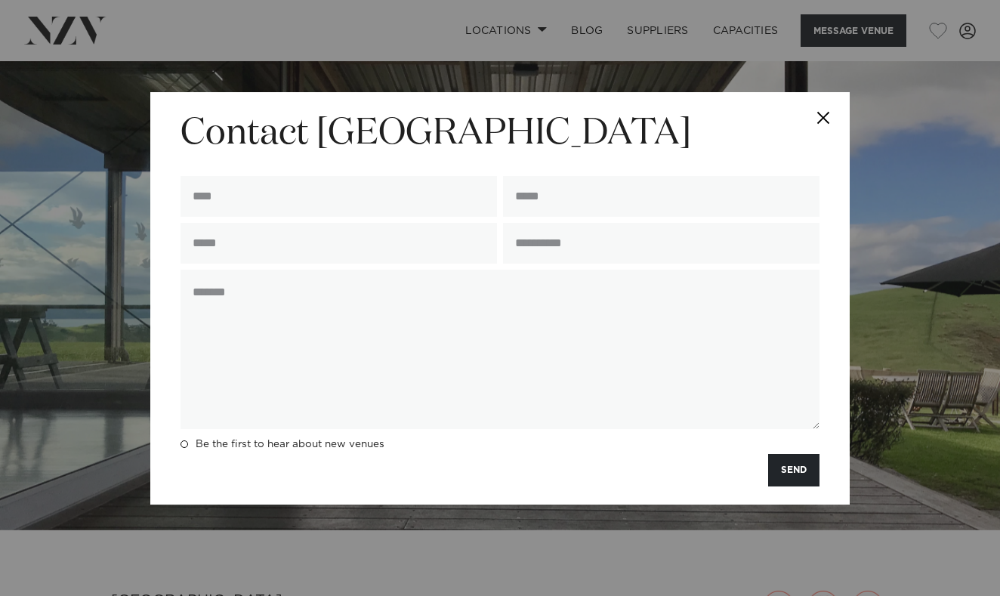
click at [819, 120] on button "Close" at bounding box center [823, 118] width 53 height 53
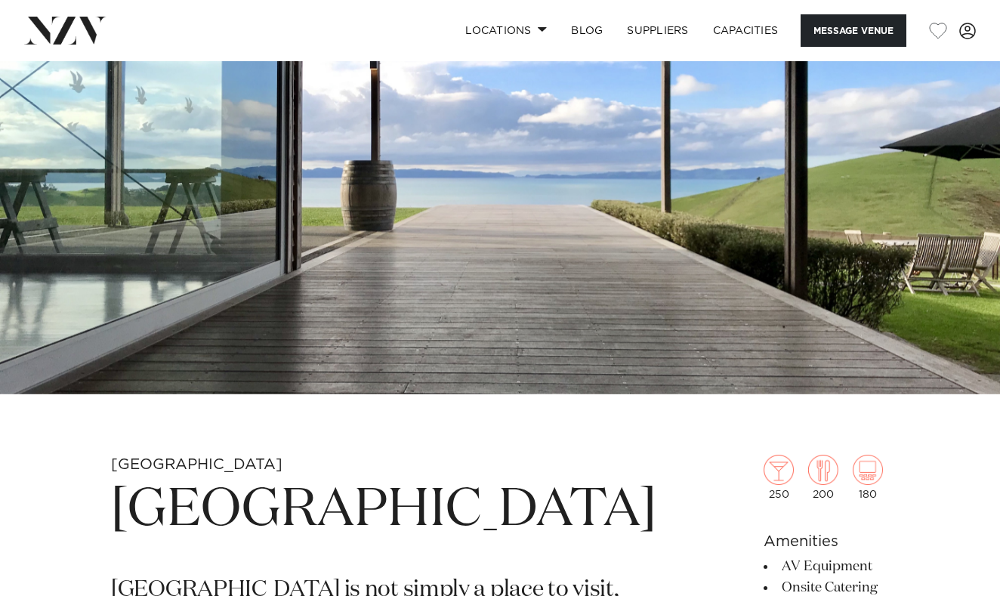
scroll to position [245, 0]
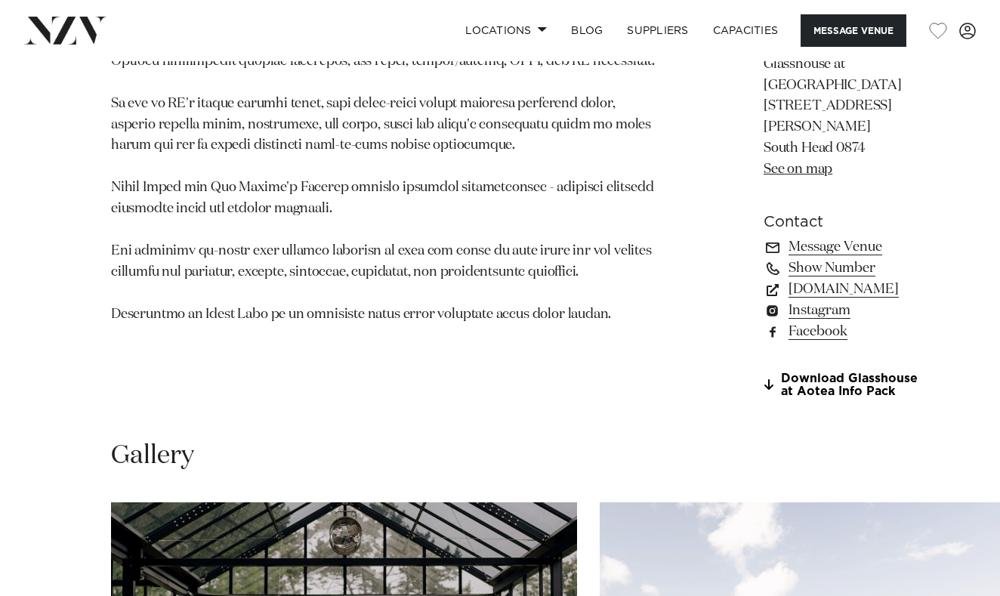
scroll to position [1098, 0]
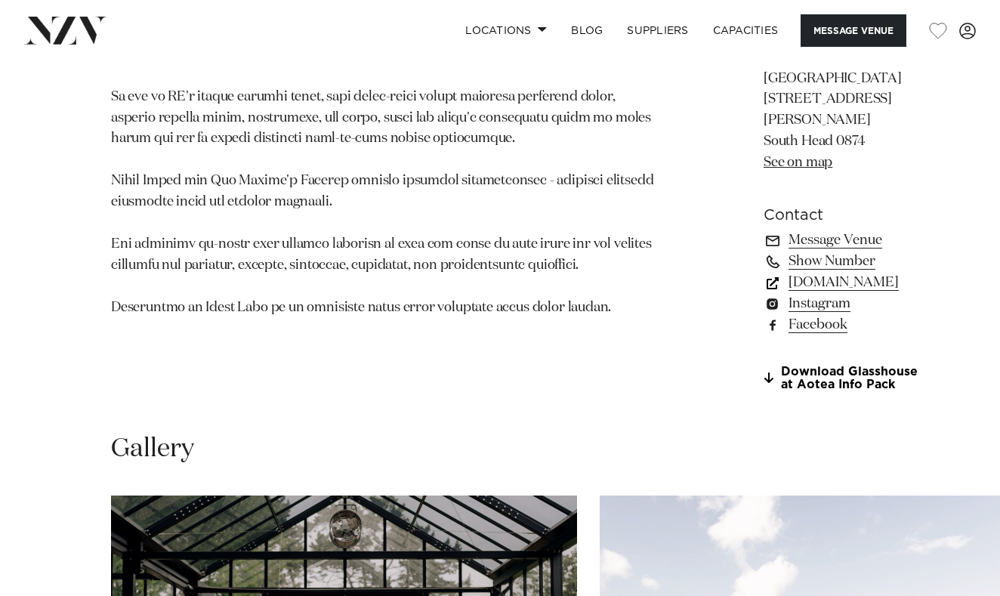
click at [810, 293] on link "[DOMAIN_NAME]" at bounding box center [846, 282] width 164 height 21
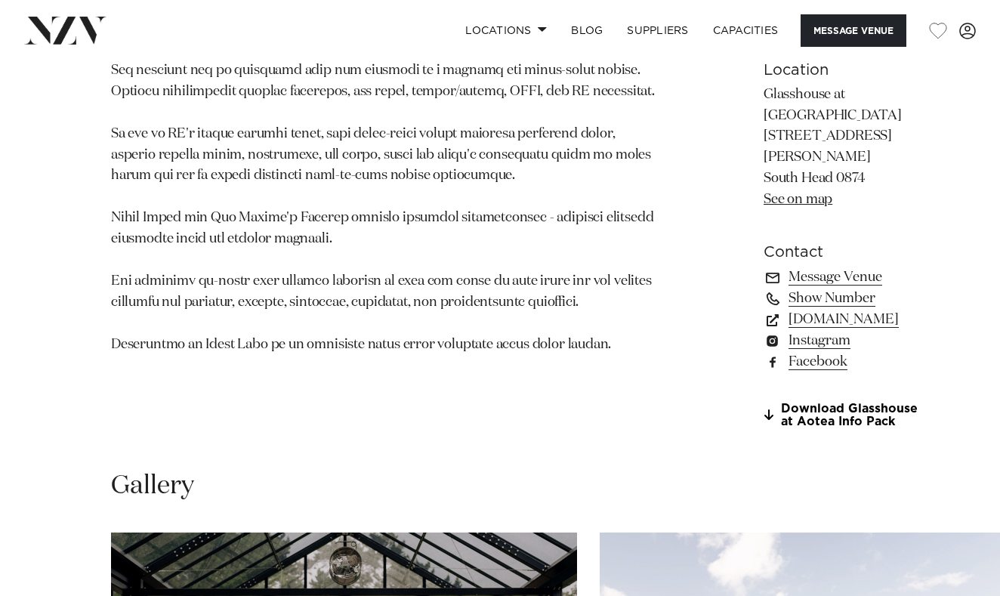
scroll to position [1070, 0]
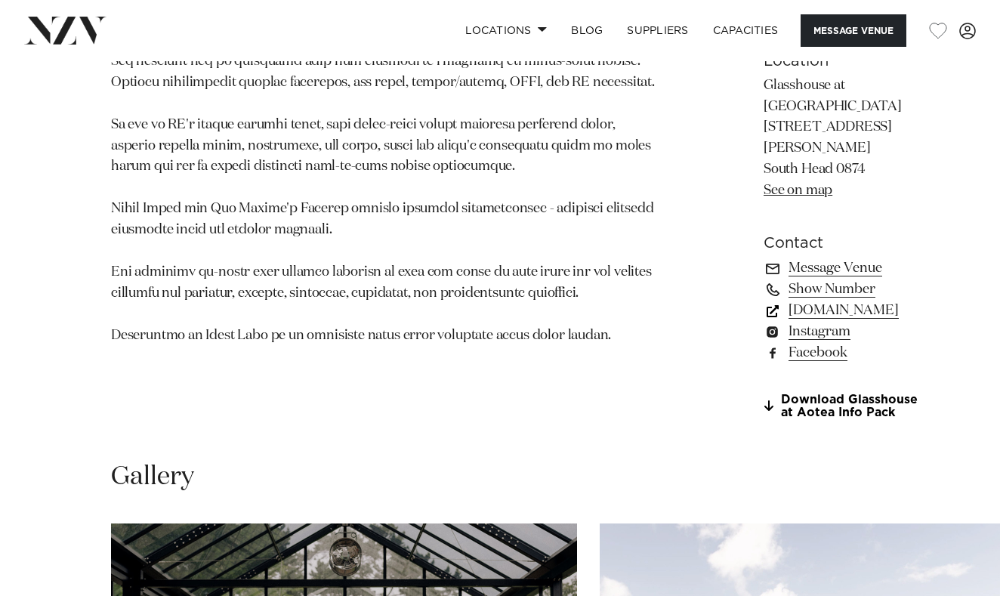
click at [783, 321] on link "[DOMAIN_NAME]" at bounding box center [846, 310] width 164 height 21
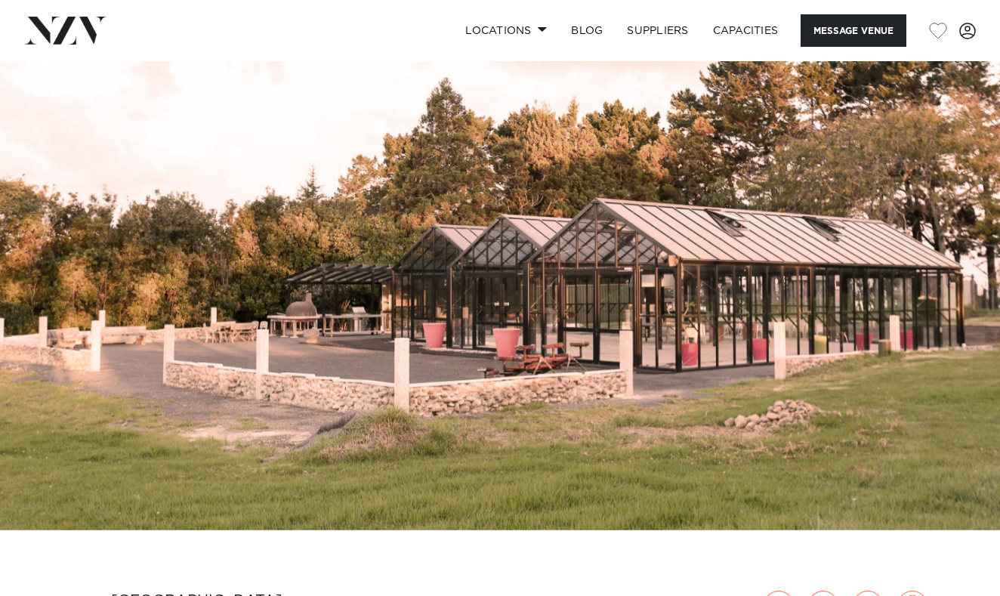
scroll to position [0, 0]
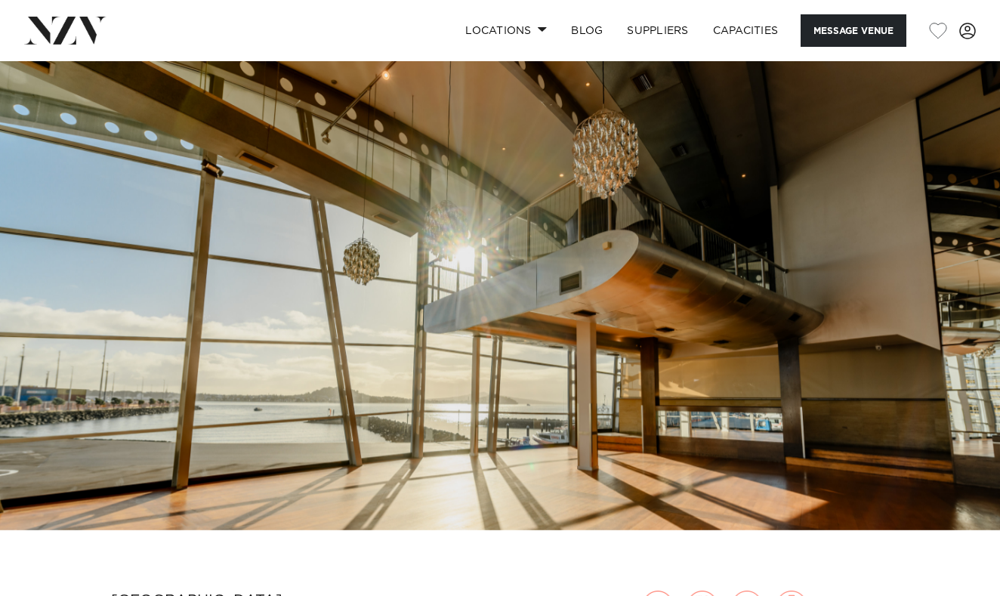
click at [687, 218] on img at bounding box center [500, 295] width 1000 height 469
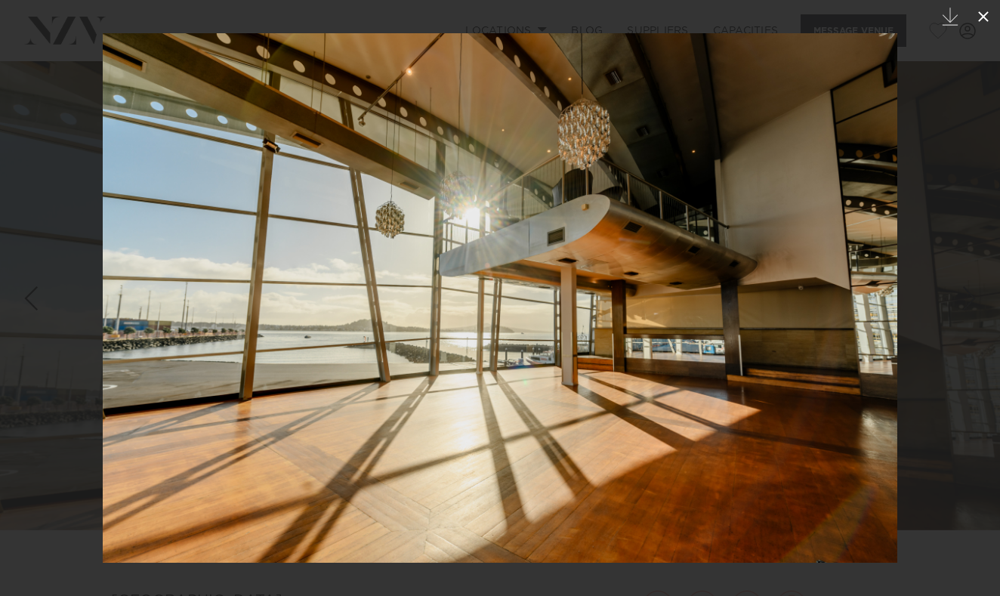
click at [991, 22] on icon at bounding box center [984, 17] width 18 height 18
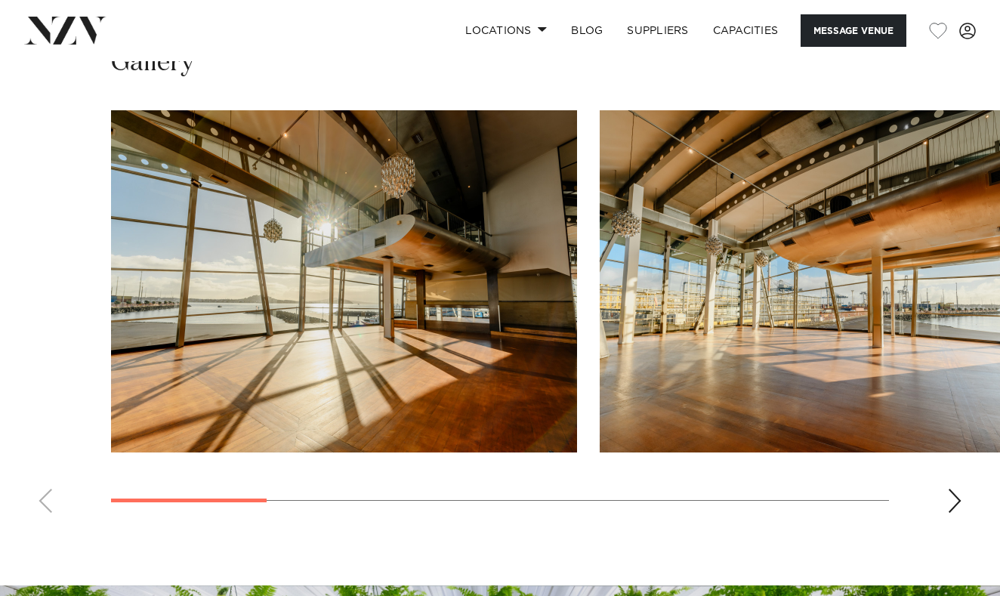
scroll to position [1273, 0]
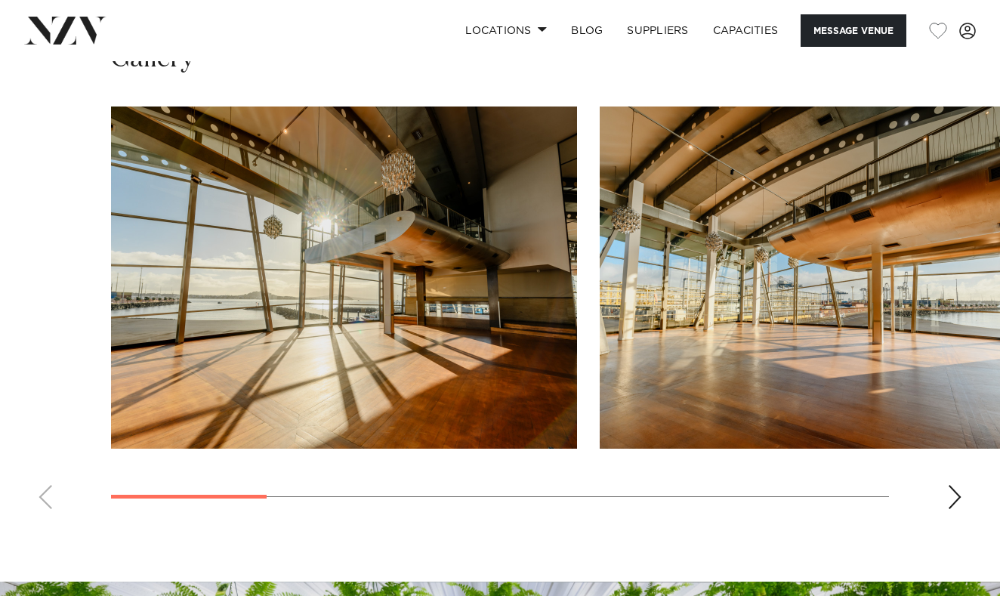
click at [956, 505] on div "Next slide" at bounding box center [954, 497] width 15 height 24
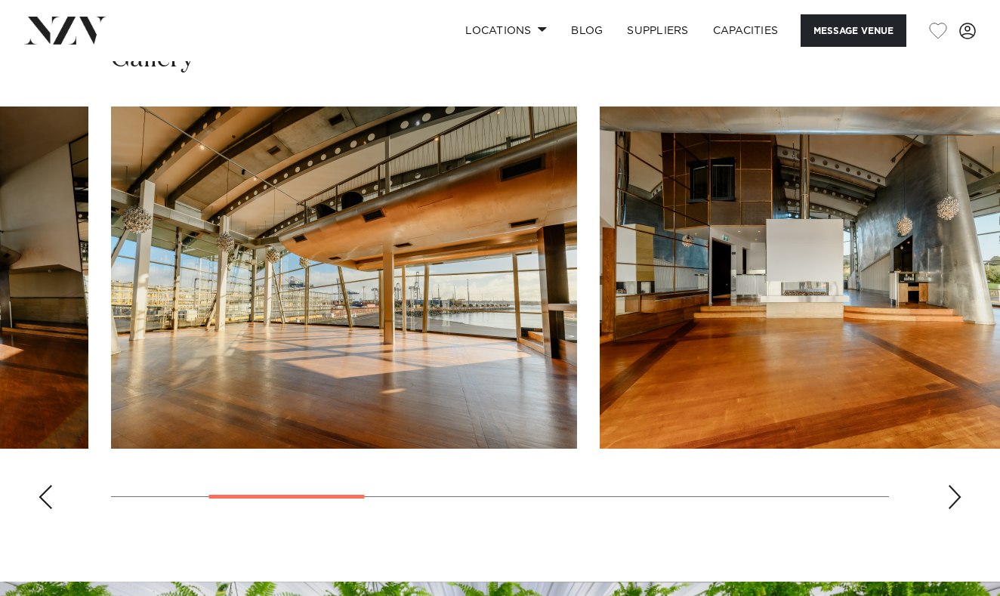
click at [956, 505] on div "Next slide" at bounding box center [954, 497] width 15 height 24
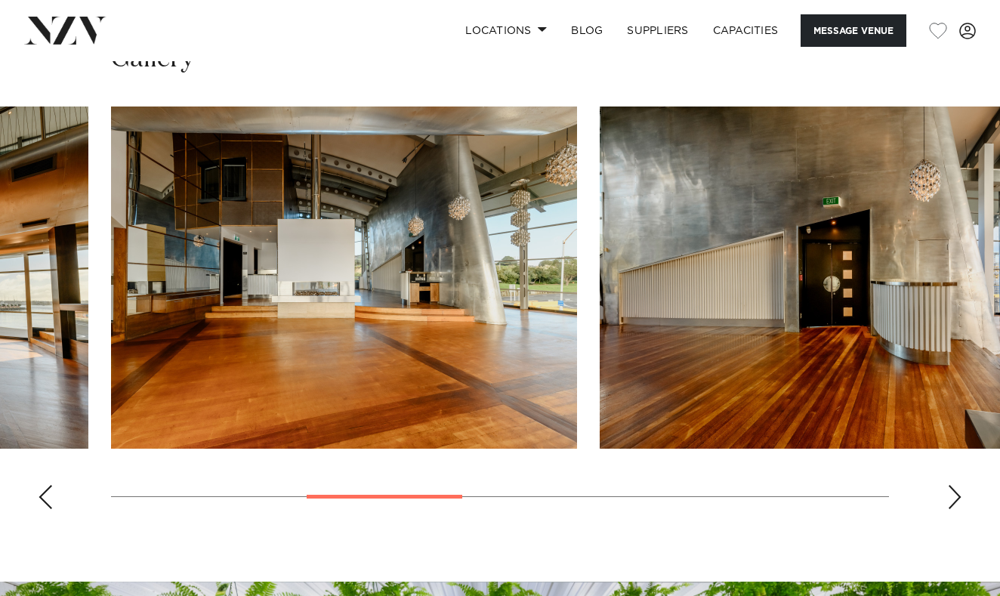
click at [957, 505] on div "Next slide" at bounding box center [954, 497] width 15 height 24
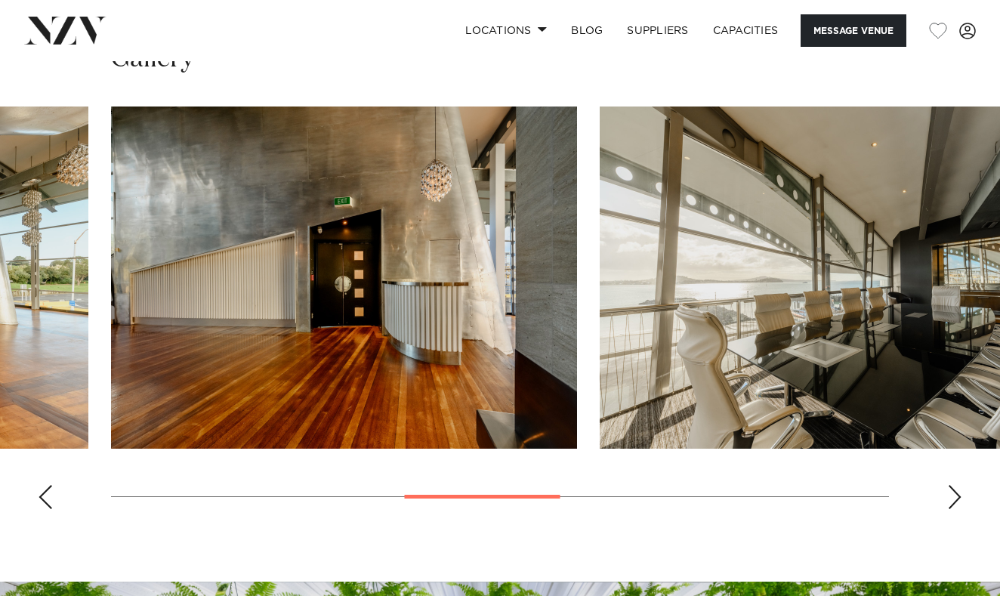
click at [957, 505] on div "Next slide" at bounding box center [954, 497] width 15 height 24
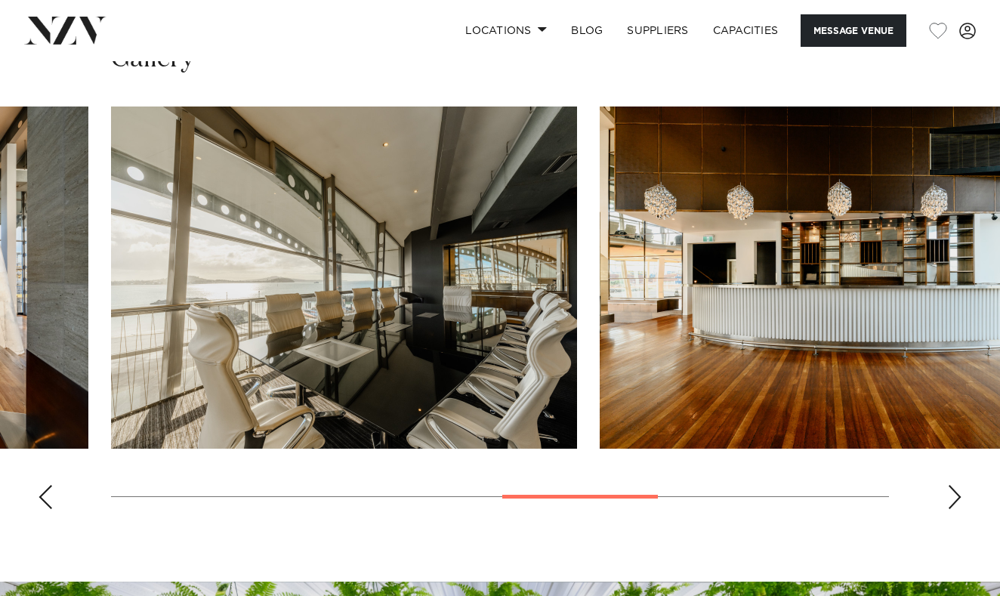
click at [957, 505] on div "Next slide" at bounding box center [954, 497] width 15 height 24
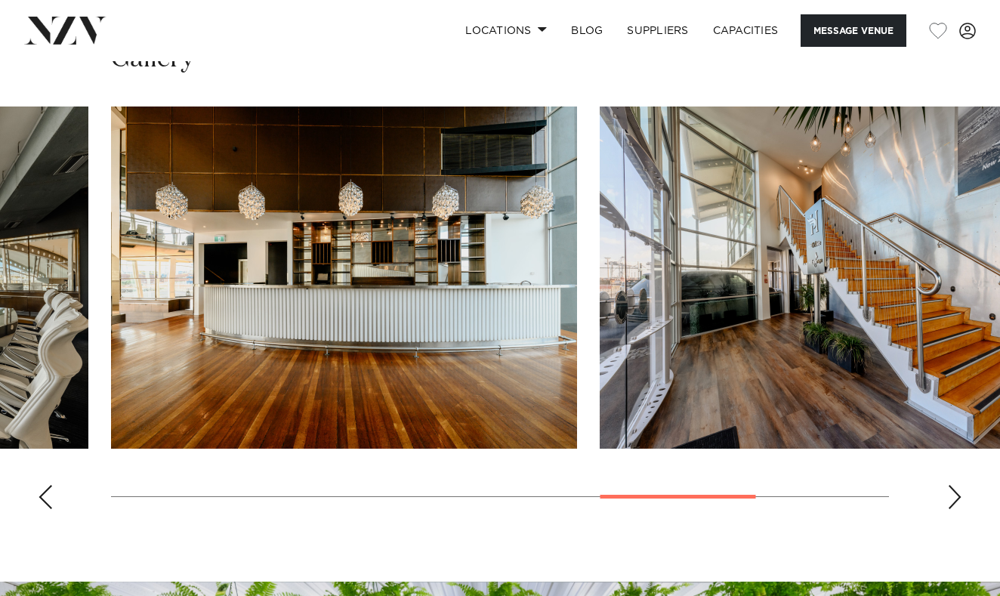
click at [957, 504] on div "Next slide" at bounding box center [954, 497] width 15 height 24
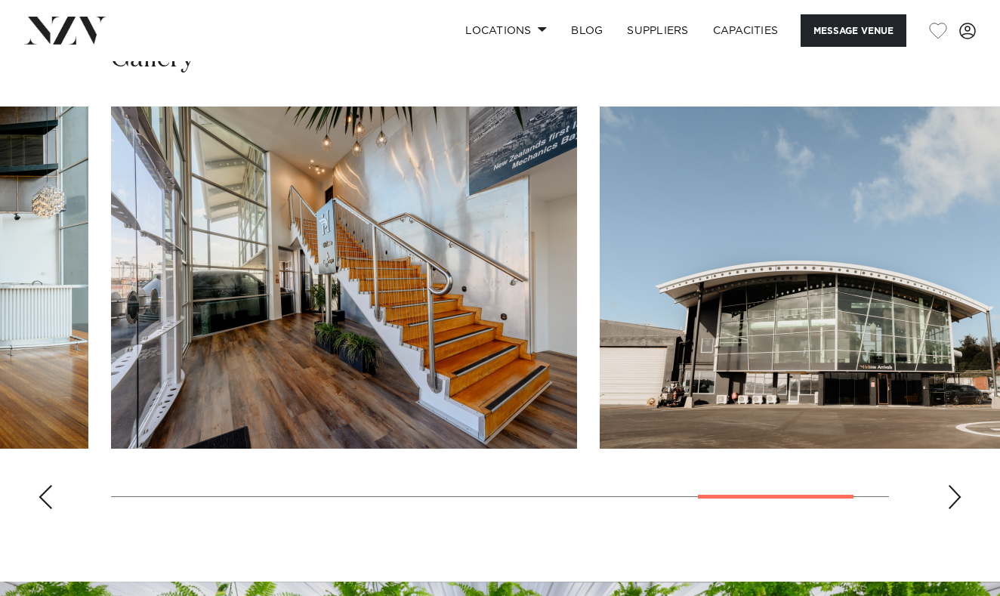
click at [957, 504] on div "Next slide" at bounding box center [954, 497] width 15 height 24
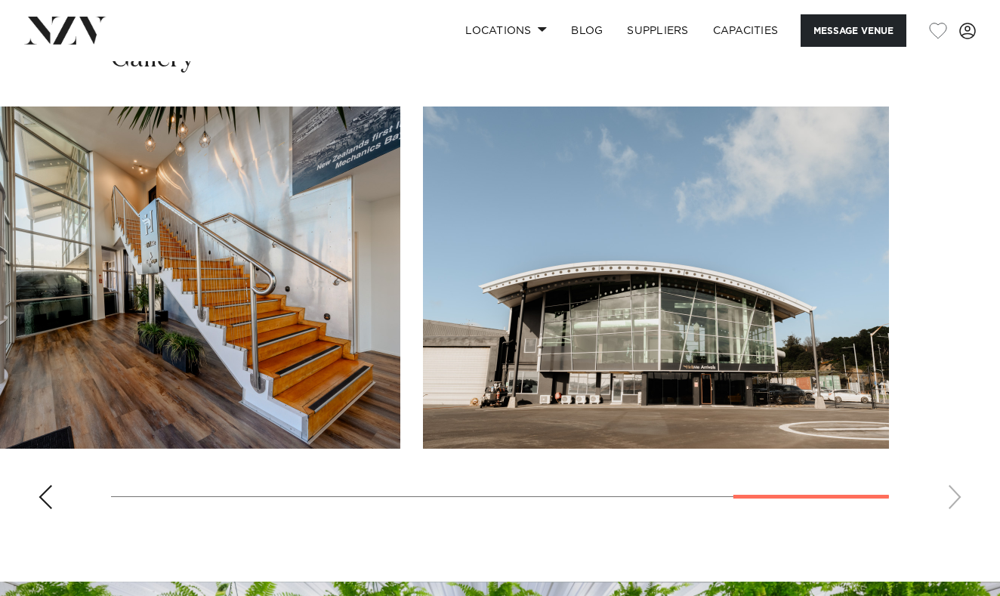
click at [957, 503] on swiper-container at bounding box center [500, 314] width 1000 height 415
click at [49, 510] on swiper-container at bounding box center [500, 314] width 1000 height 415
click at [49, 502] on div "Previous slide" at bounding box center [45, 497] width 15 height 24
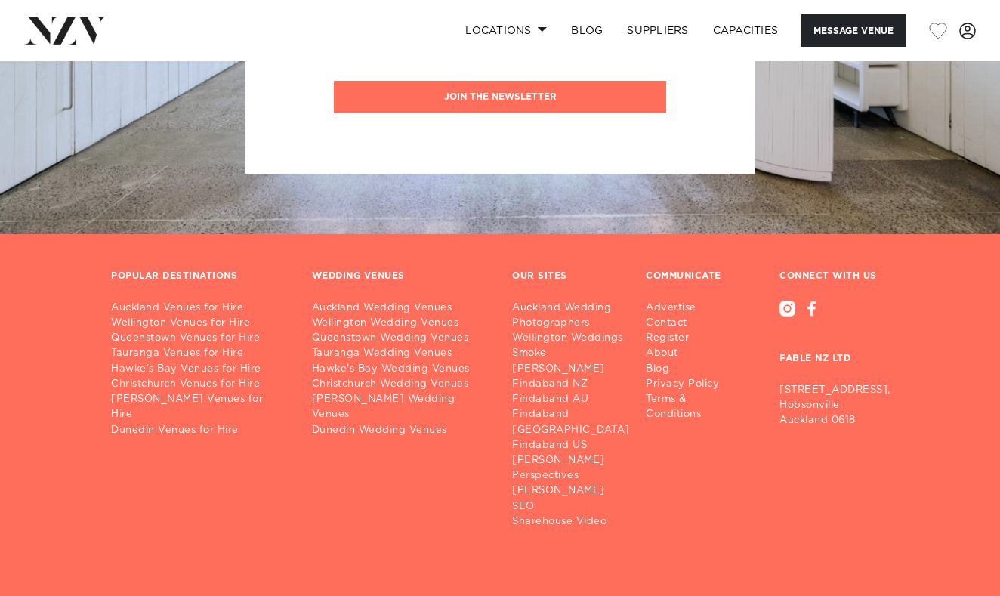
scroll to position [2091, 0]
